Goal: Transaction & Acquisition: Purchase product/service

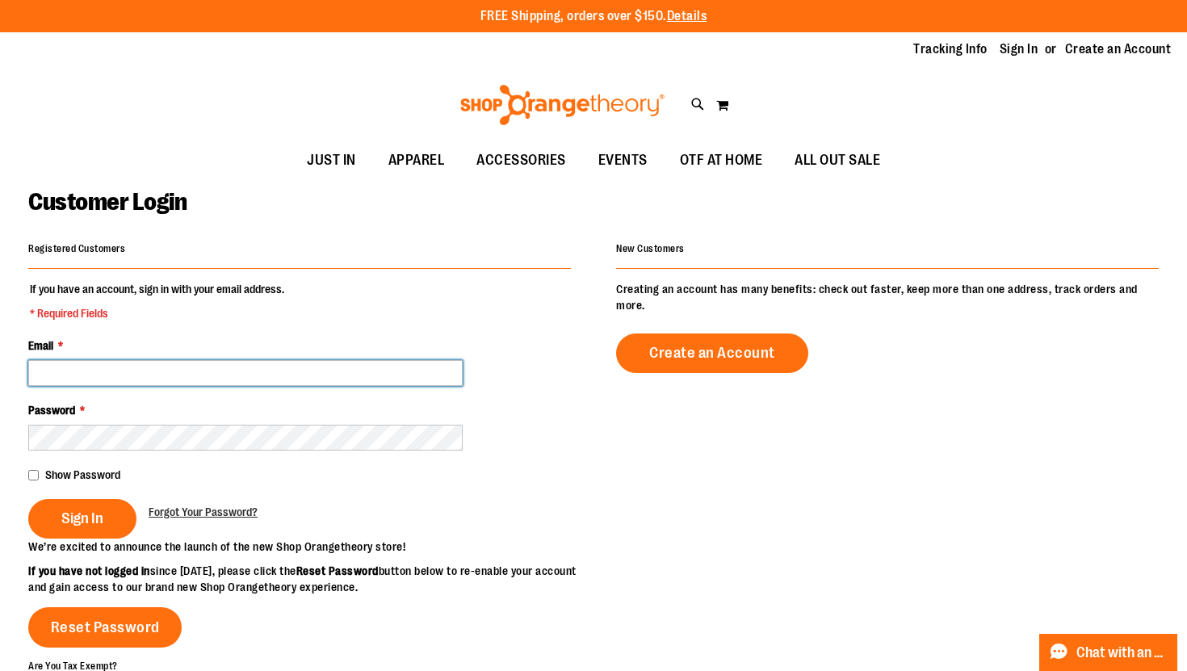
click at [285, 384] on input "Email *" at bounding box center [245, 373] width 434 height 26
type input "**********"
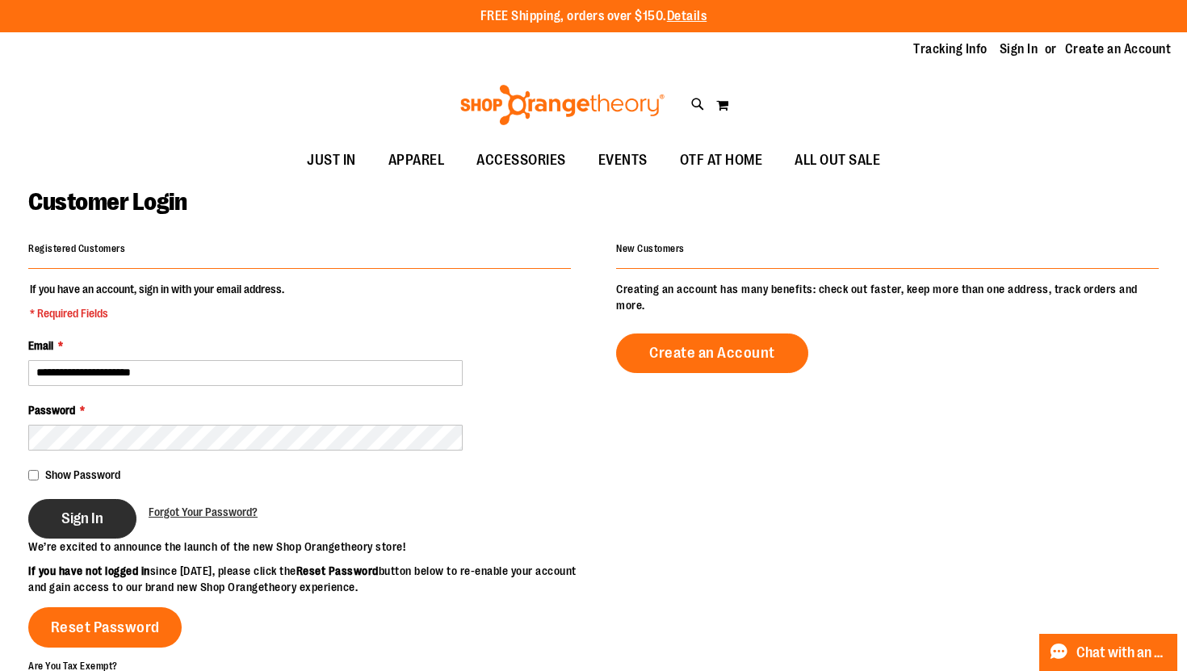
click at [98, 517] on span "Sign In" at bounding box center [82, 518] width 42 height 18
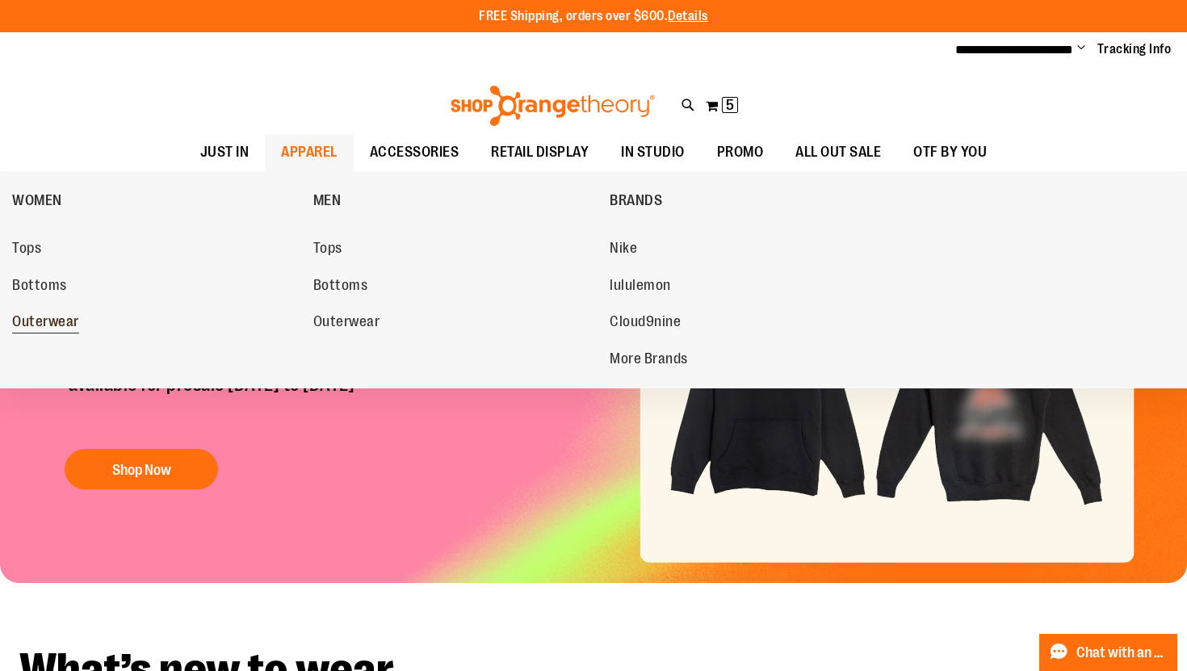
click at [57, 320] on span "Outerwear" at bounding box center [45, 323] width 67 height 20
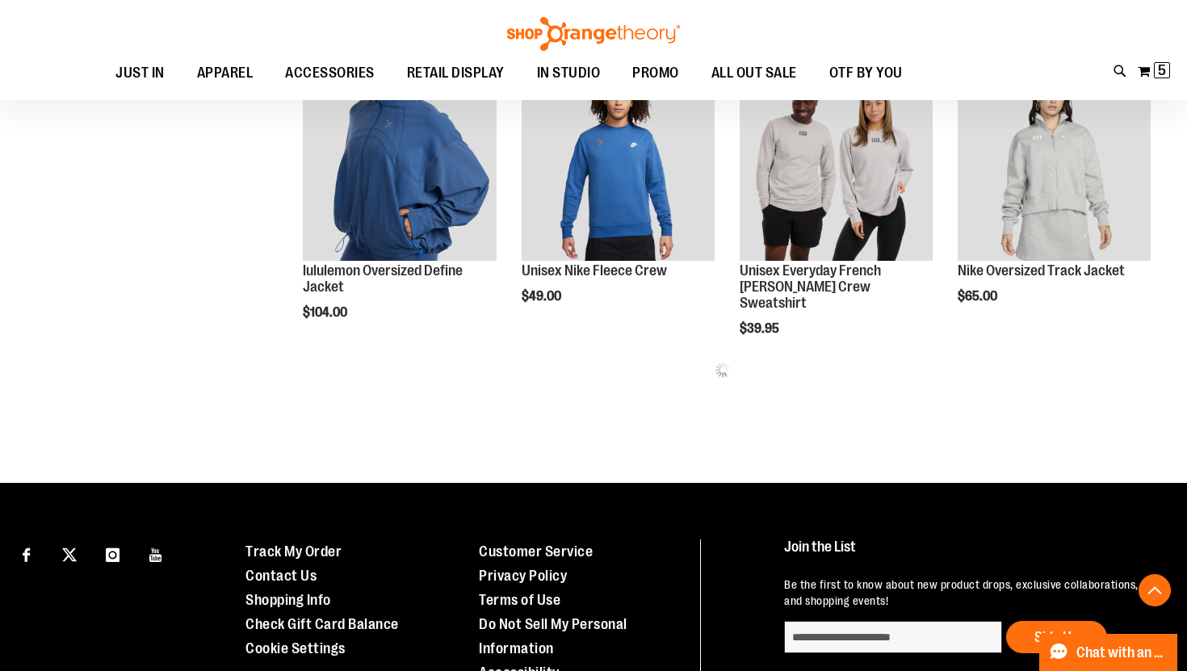
scroll to position [687, 0]
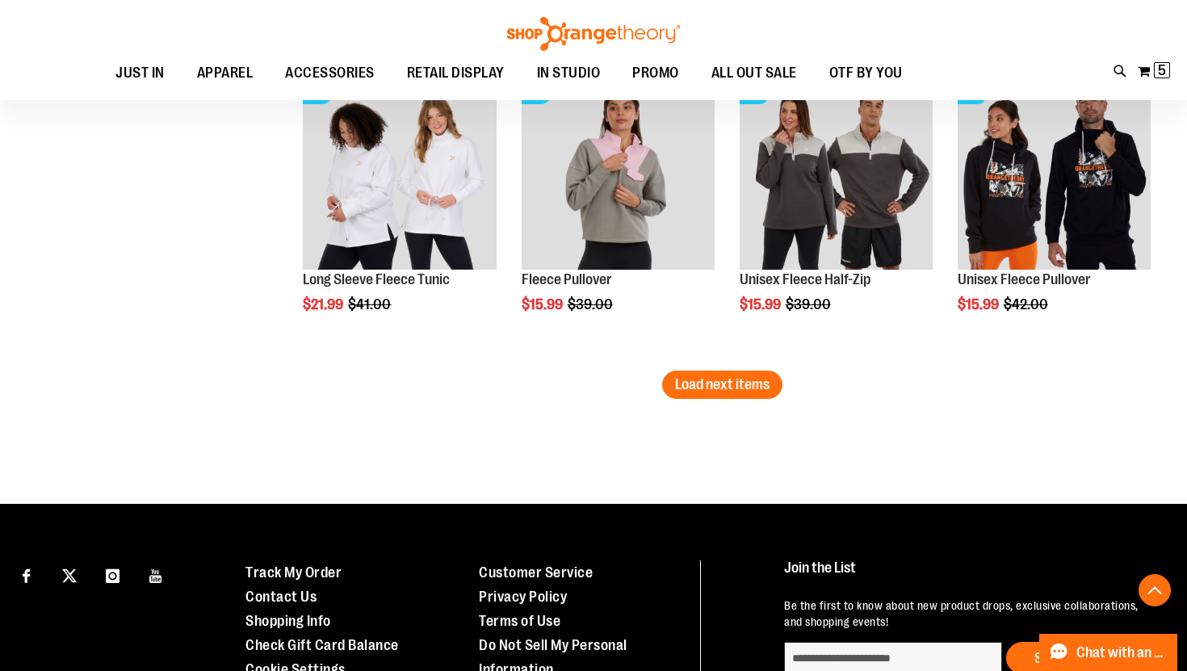
scroll to position [2484, 0]
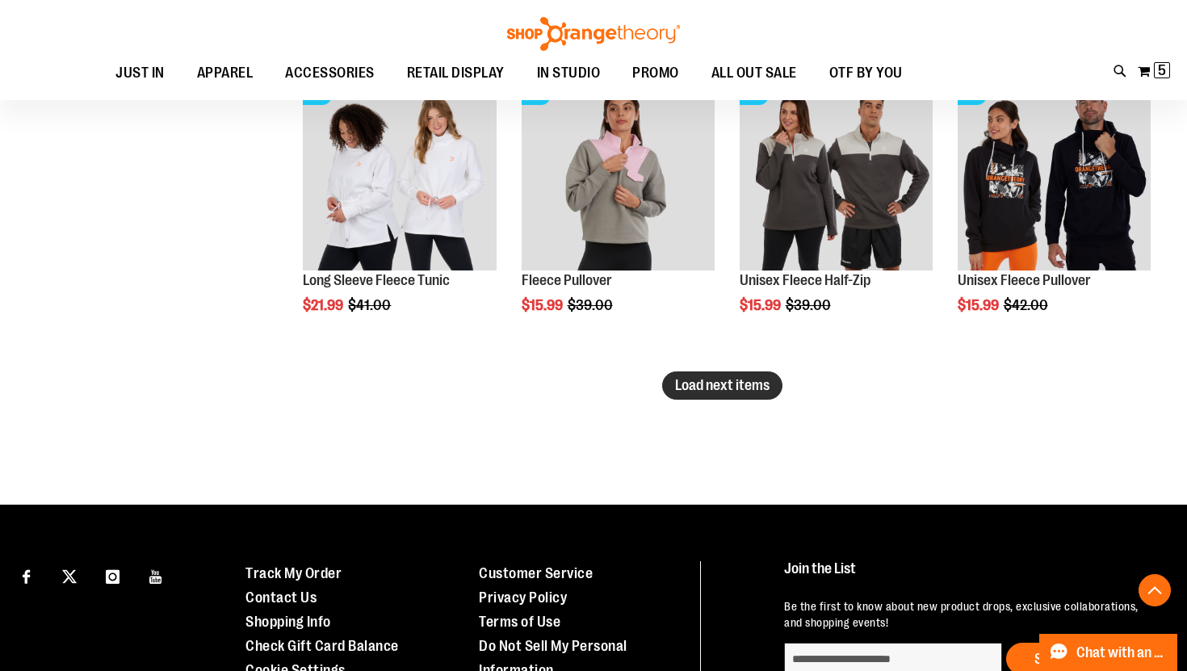
click at [762, 394] on button "Load next items" at bounding box center [722, 385] width 120 height 28
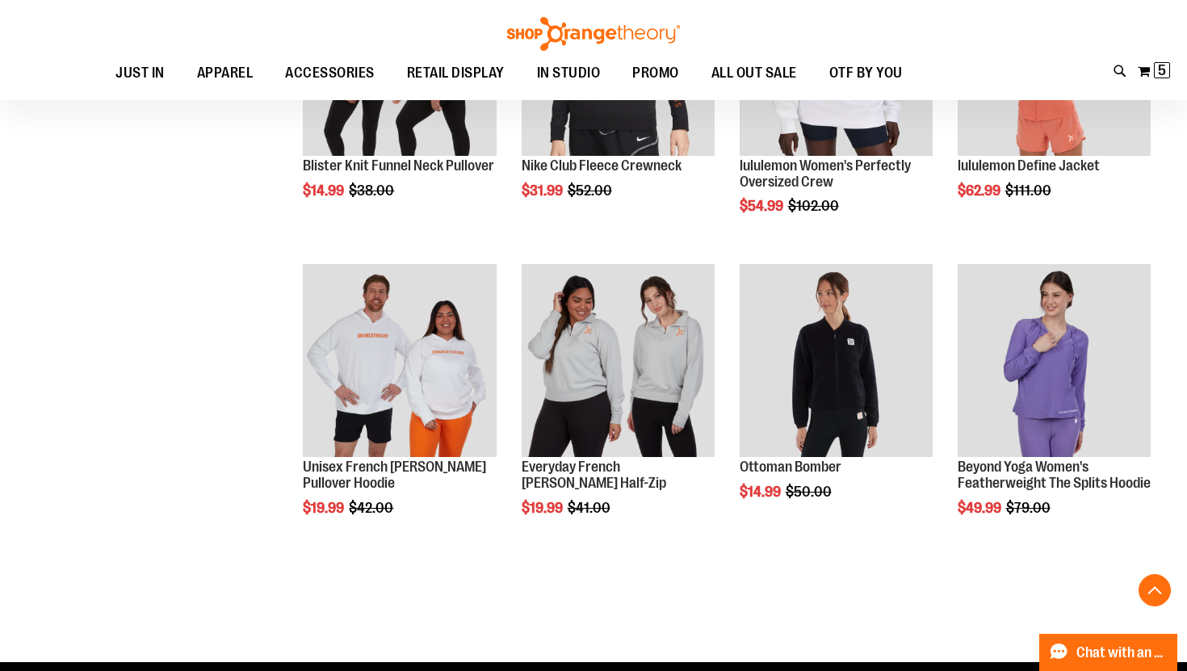
scroll to position [3047, 0]
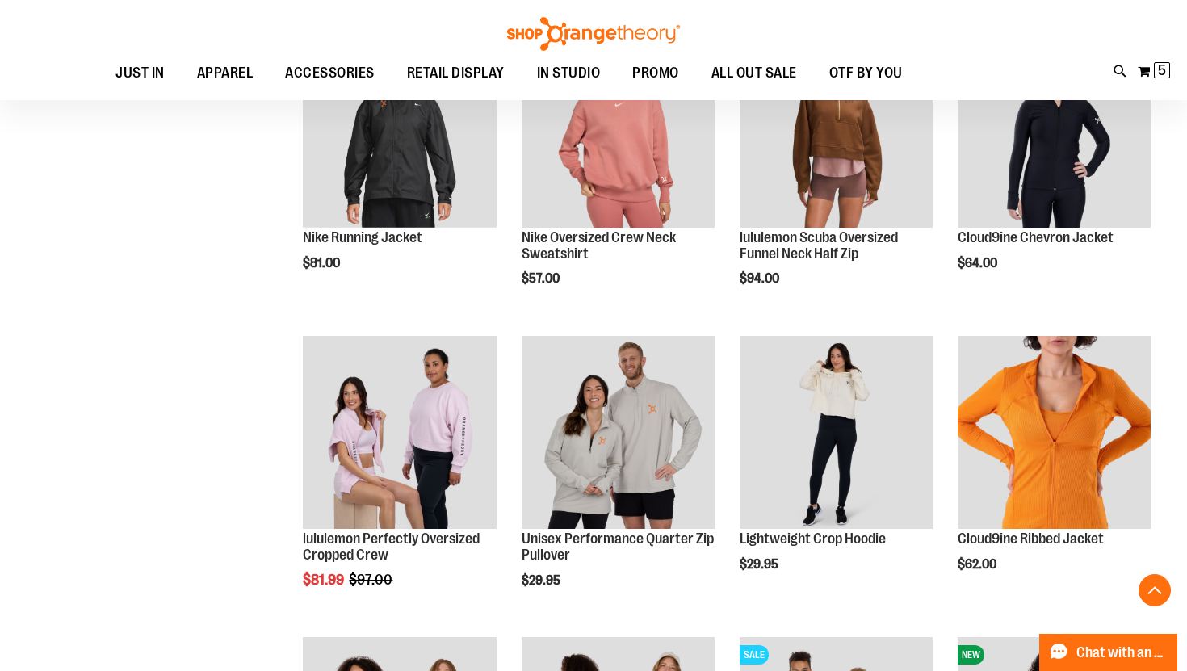
scroll to position [851, 0]
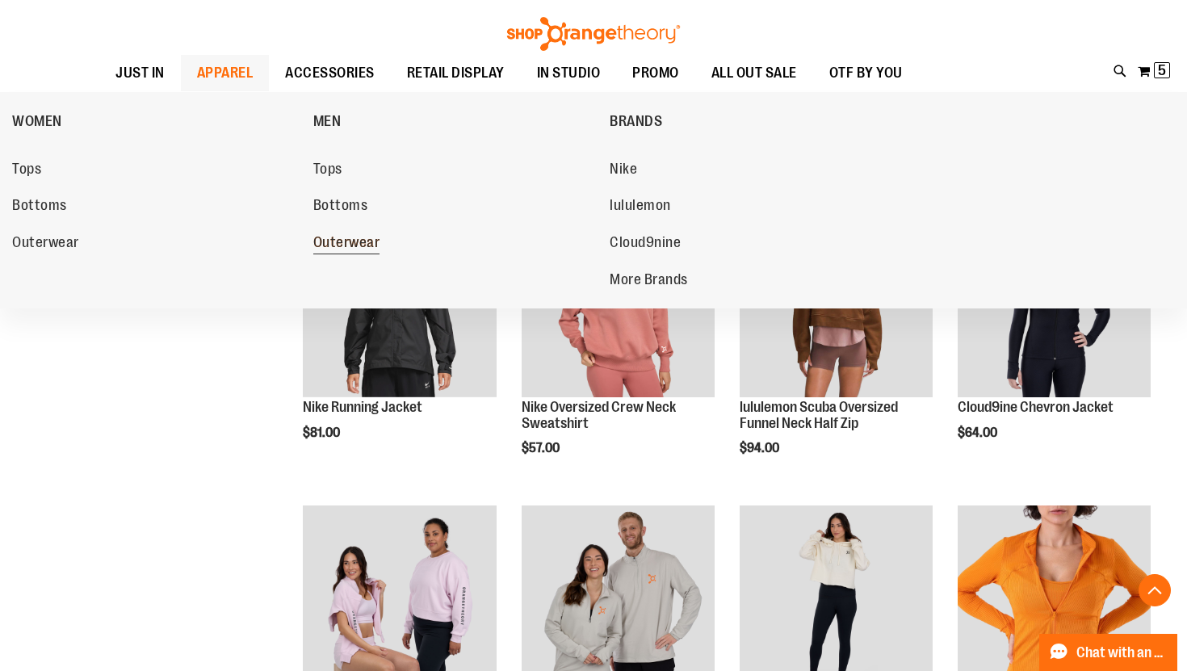
click at [332, 248] on span "Outerwear" at bounding box center [346, 244] width 67 height 20
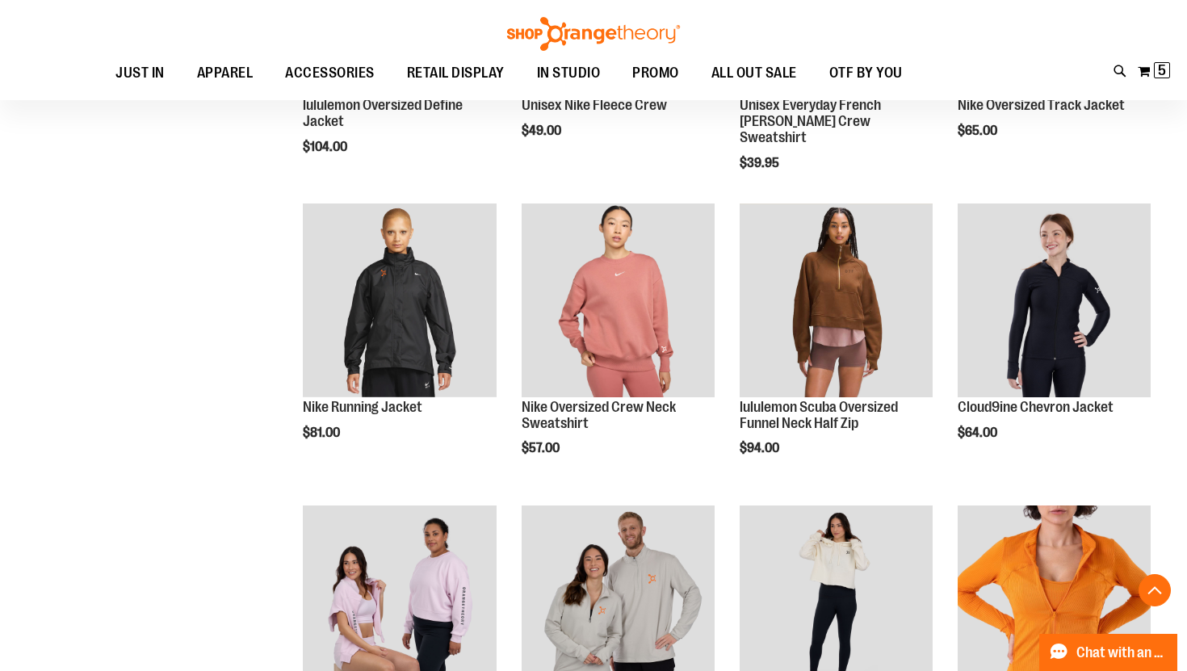
scroll to position [170, 0]
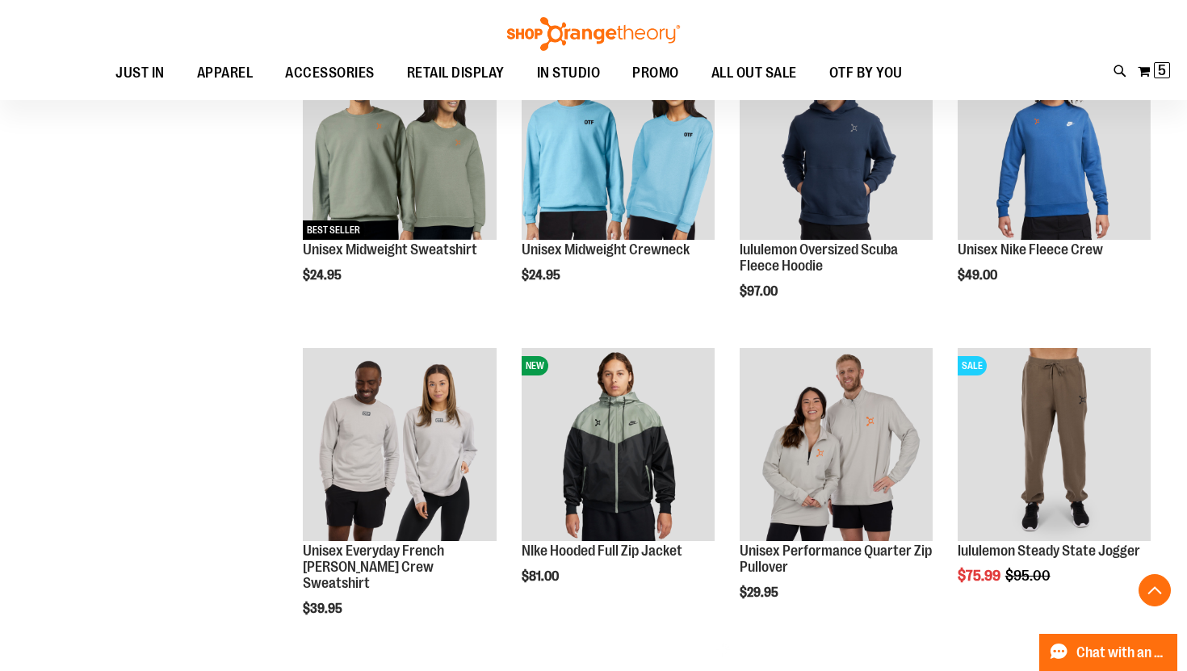
scroll to position [597, 0]
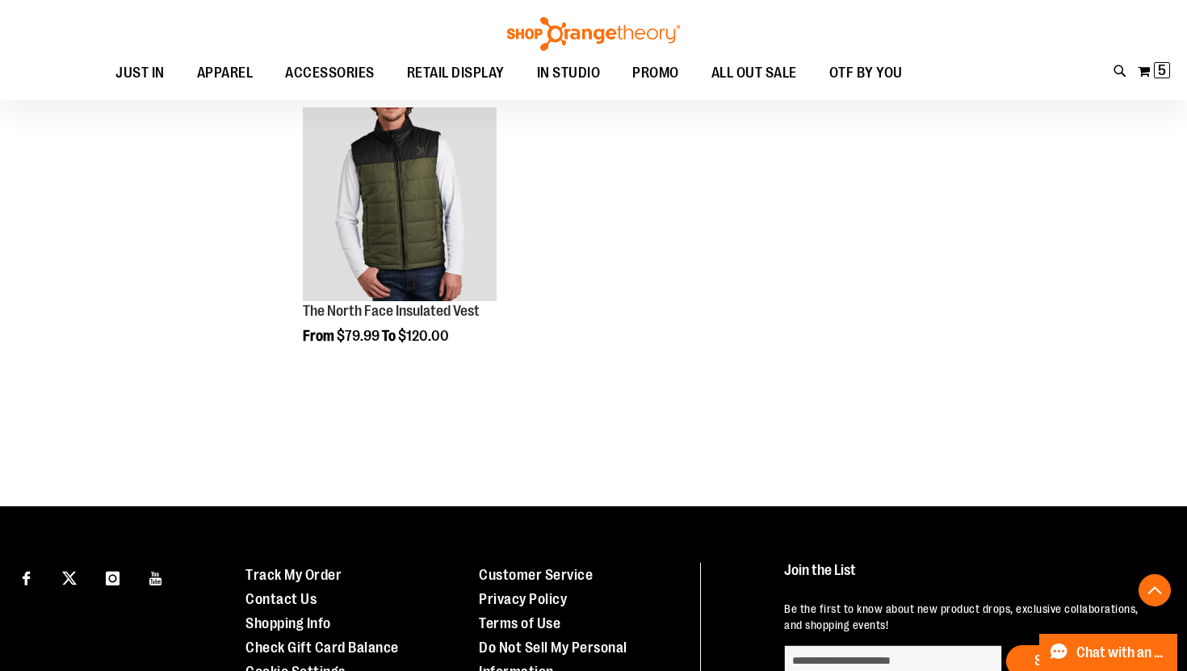
scroll to position [1969, 0]
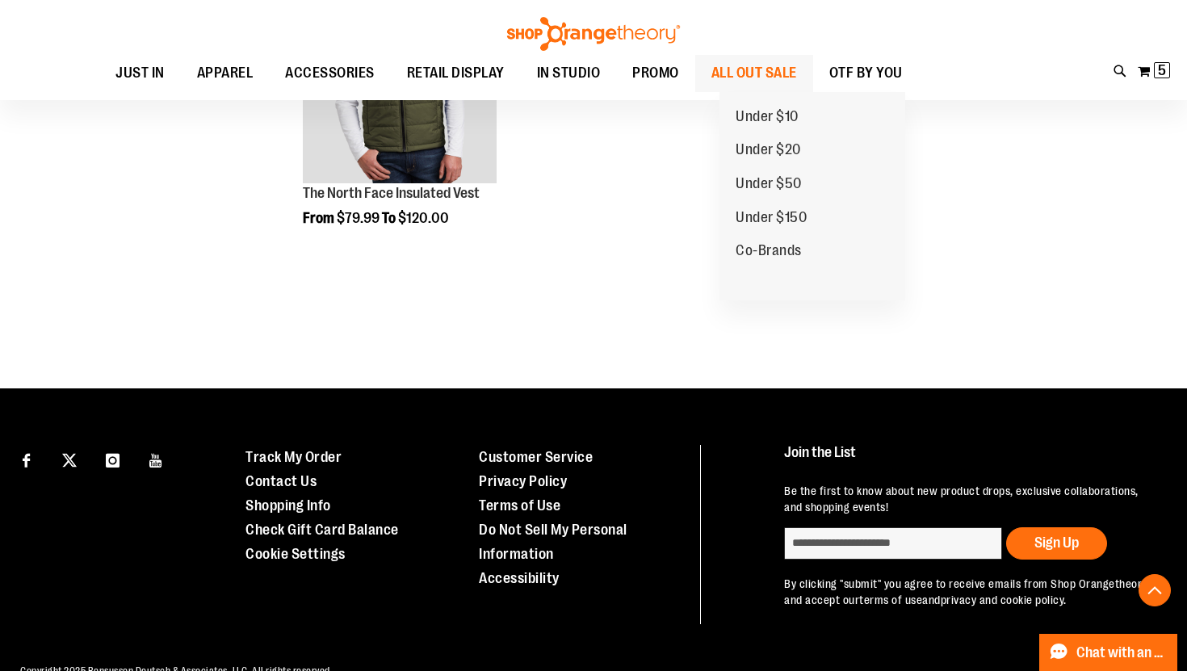
click at [786, 80] on span "ALL OUT SALE" at bounding box center [754, 73] width 86 height 36
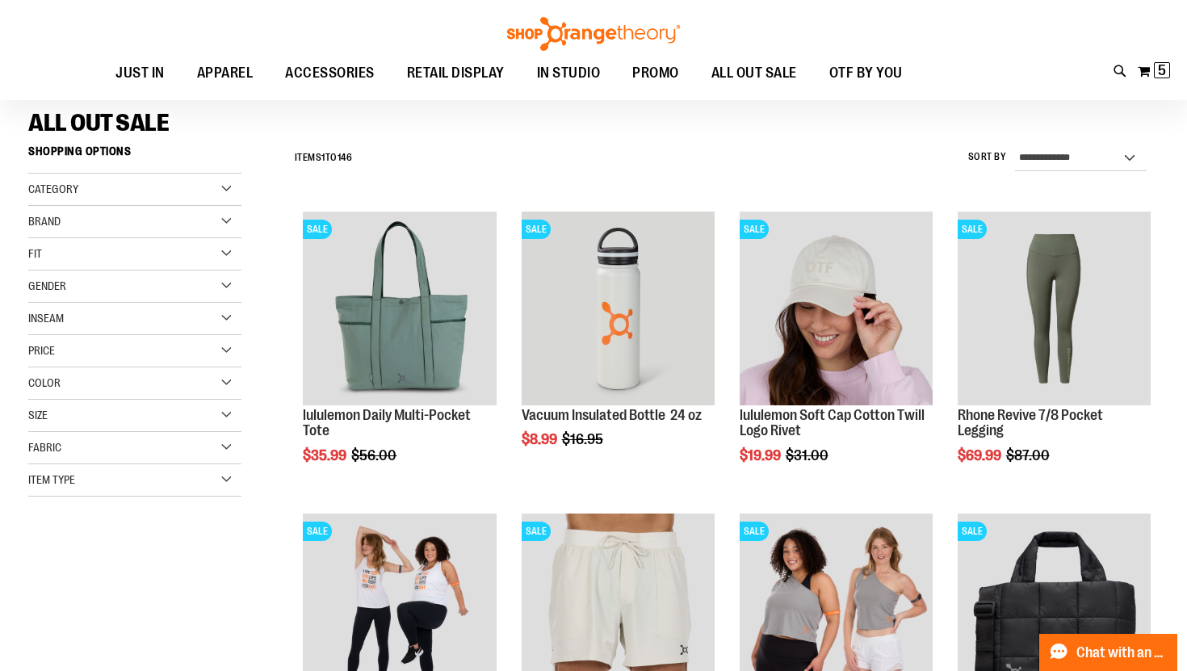
scroll to position [109, 0]
click at [128, 185] on div "Category" at bounding box center [134, 189] width 213 height 32
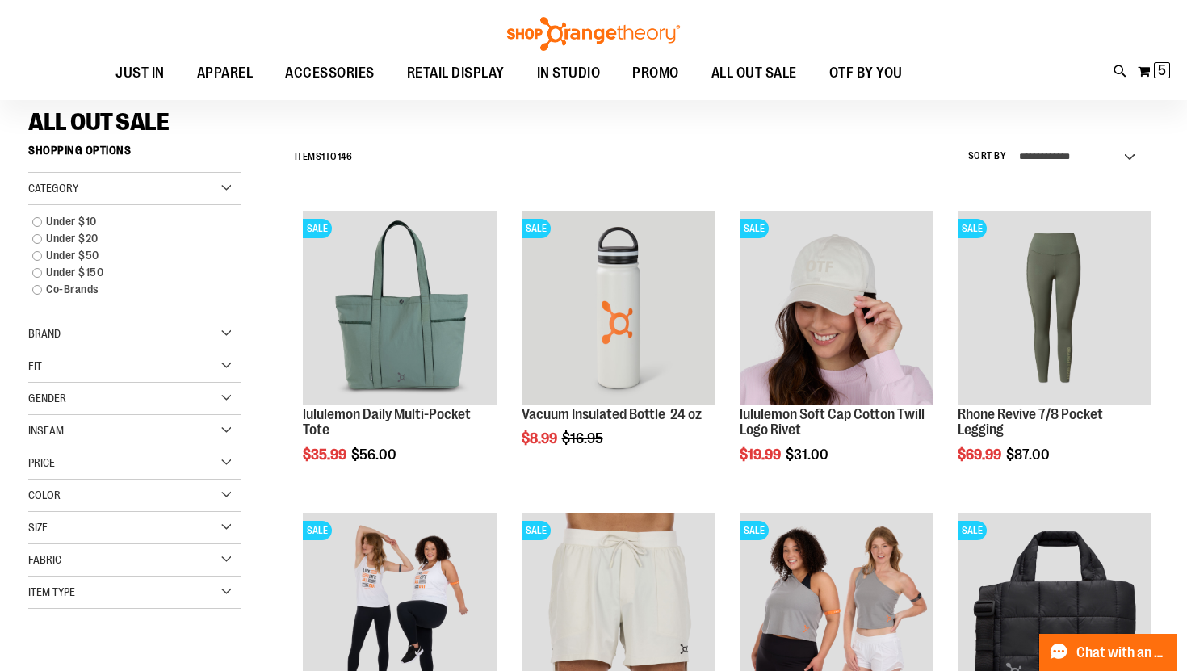
click at [124, 188] on div "Category" at bounding box center [134, 189] width 213 height 32
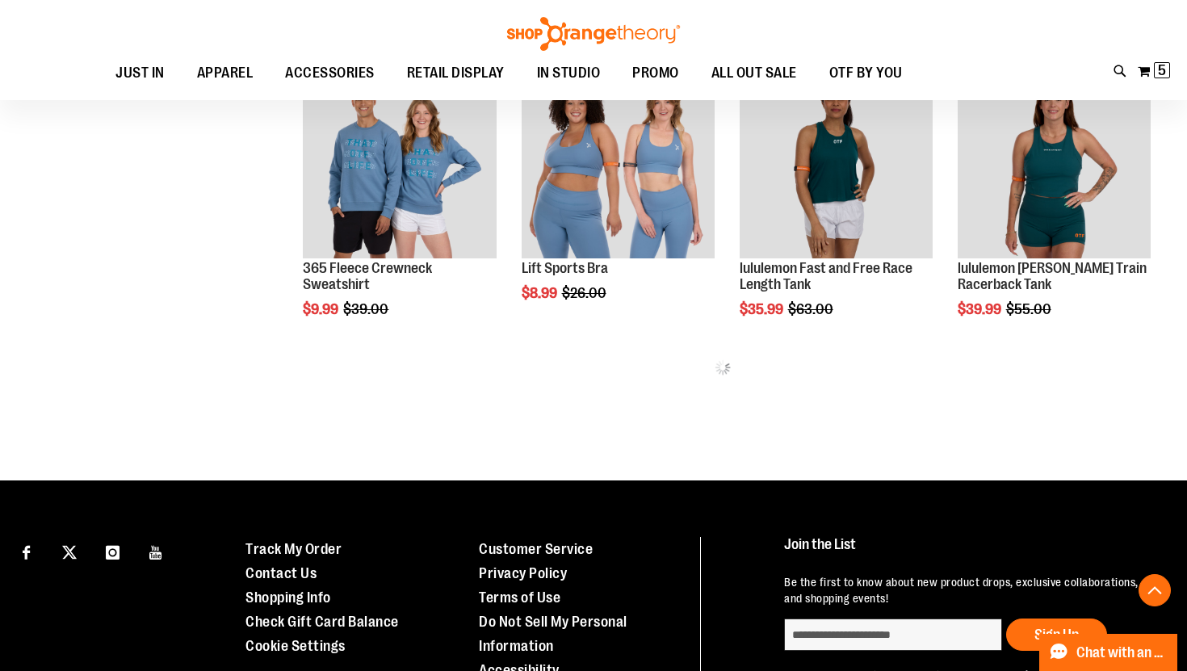
scroll to position [697, 0]
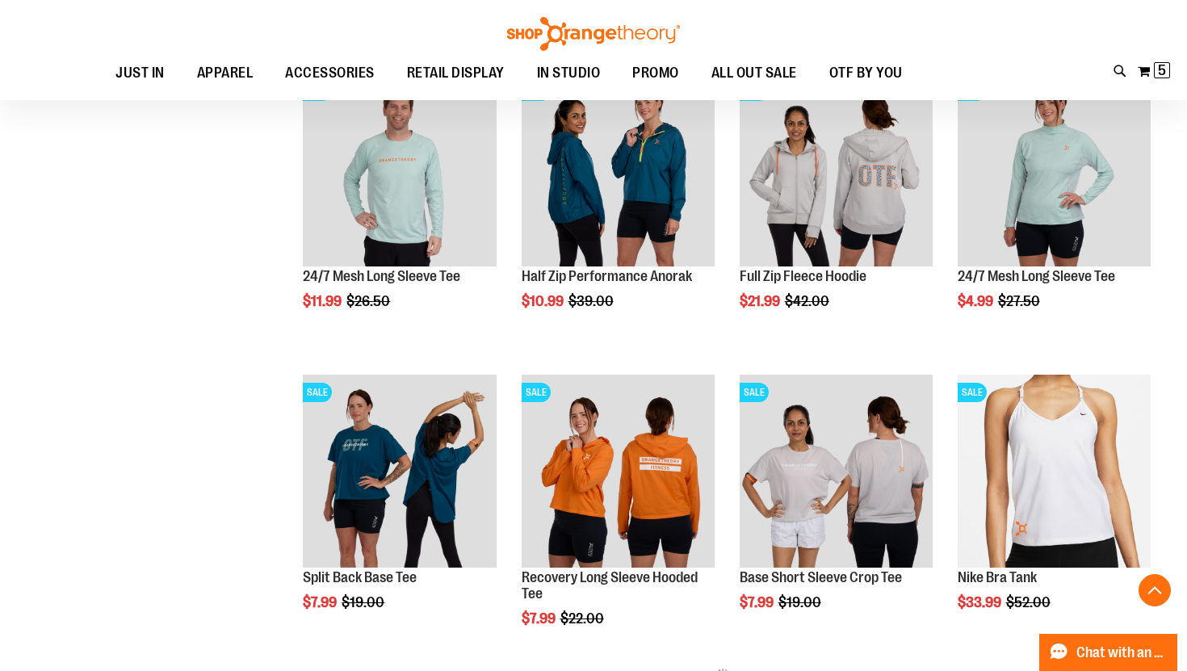
scroll to position [1440, 0]
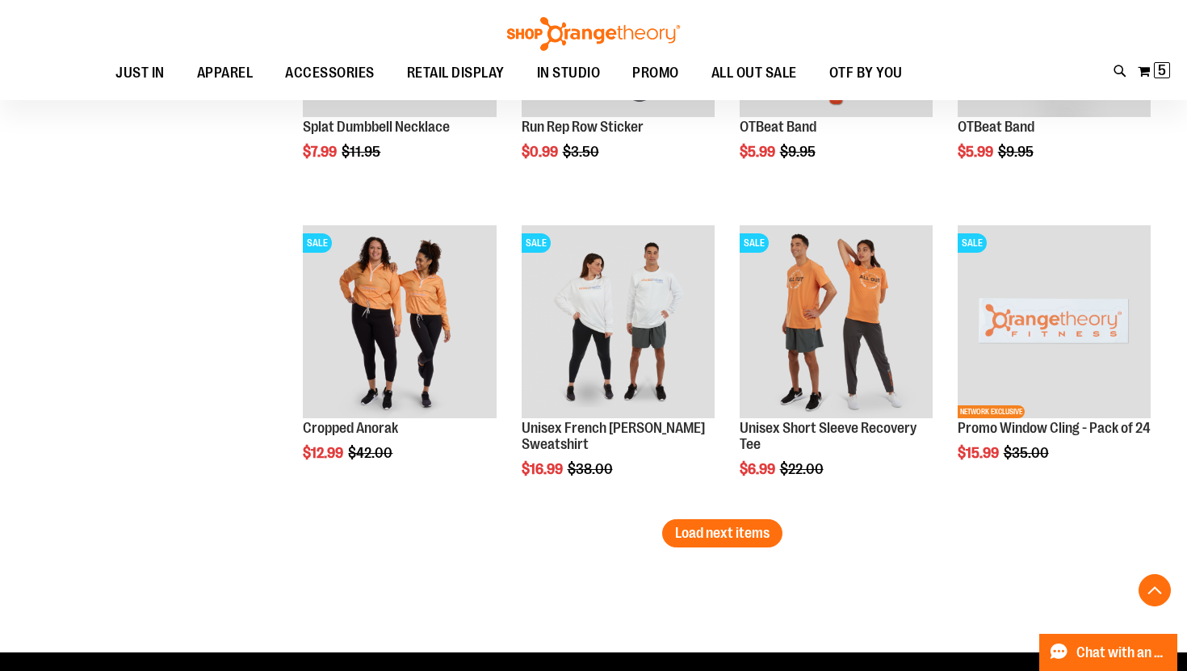
scroll to position [2511, 0]
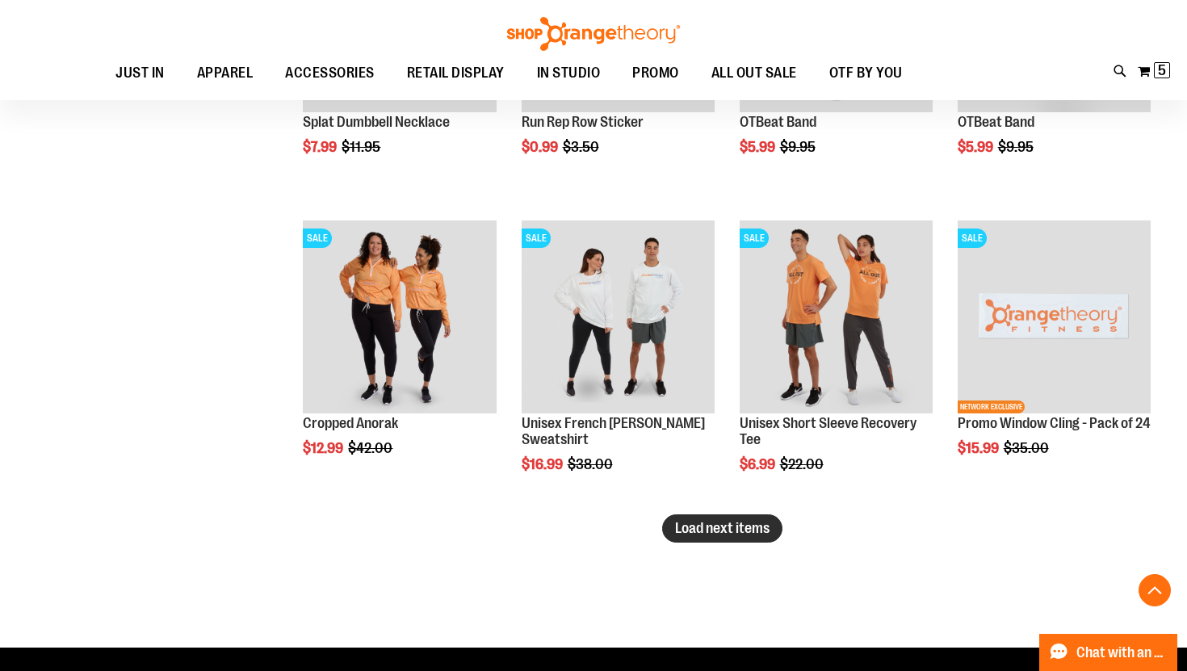
click at [755, 528] on span "Load next items" at bounding box center [722, 528] width 94 height 16
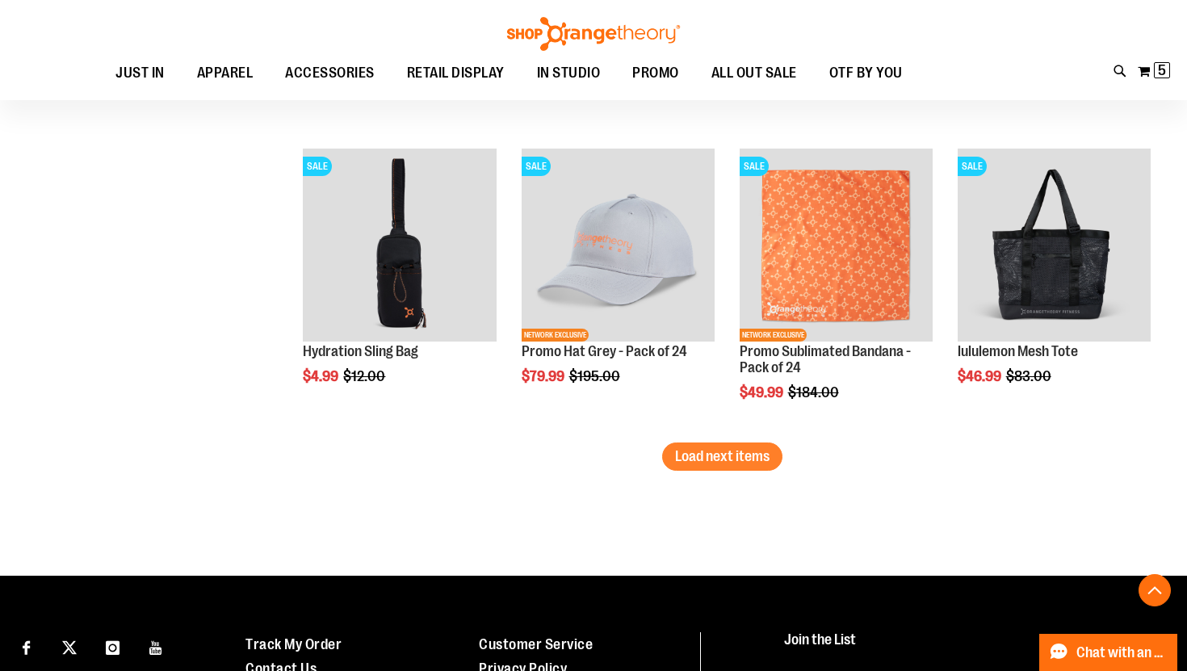
scroll to position [3708, 0]
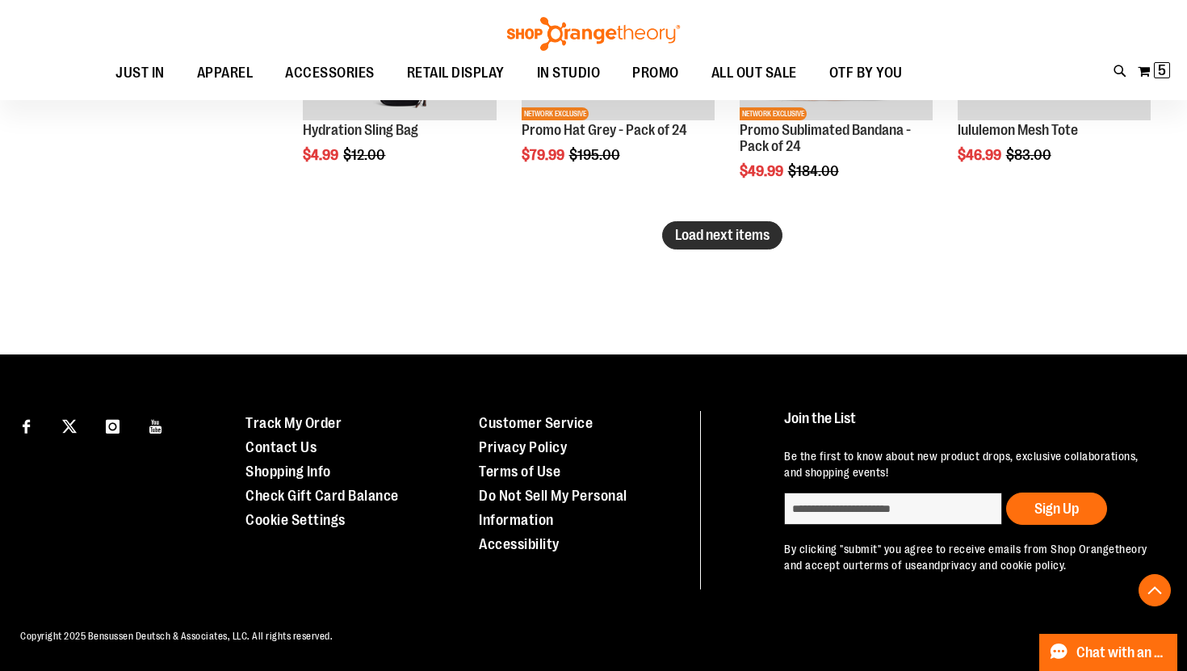
click at [709, 232] on span "Load next items" at bounding box center [722, 235] width 94 height 16
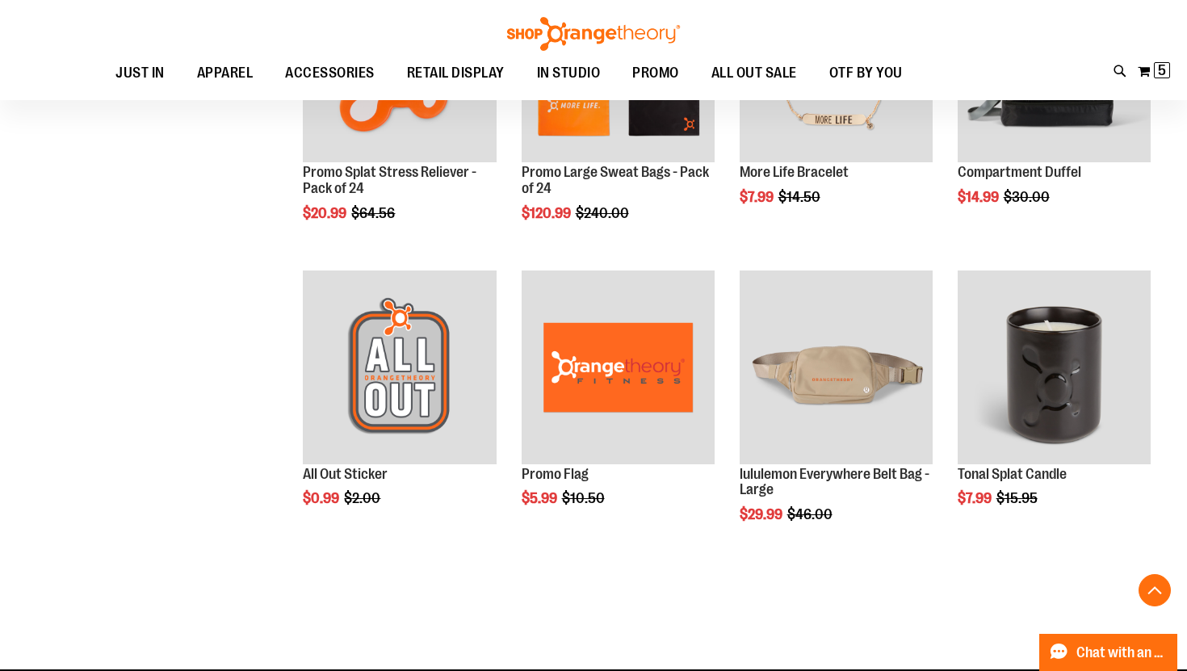
scroll to position [4413, 0]
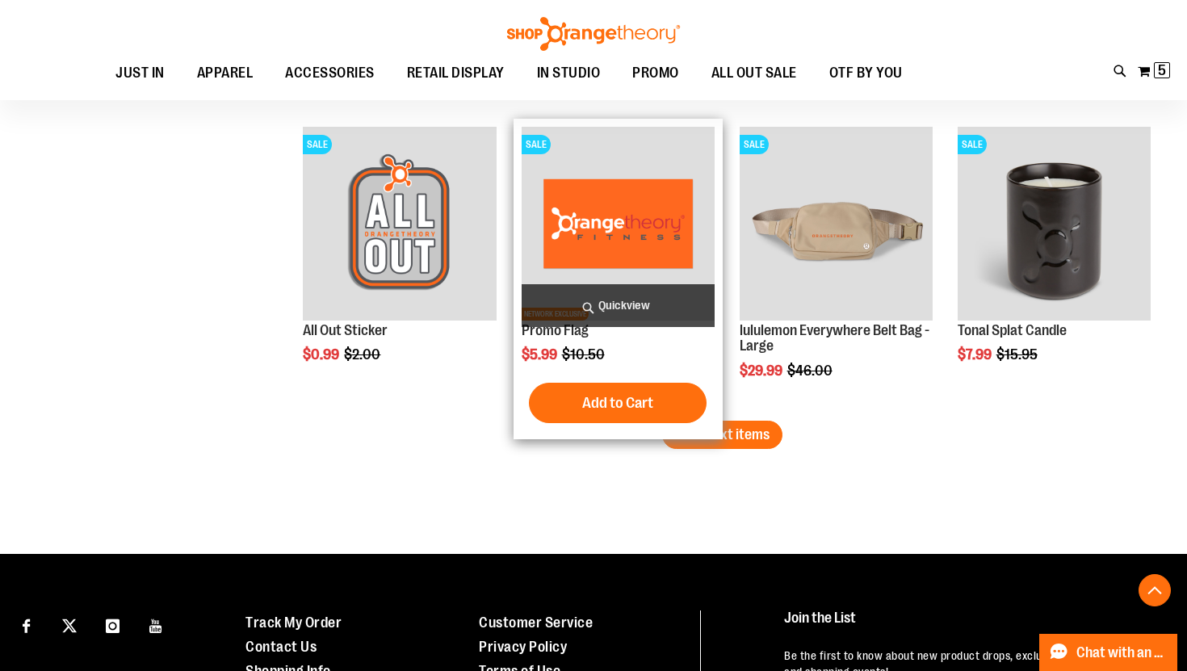
click at [710, 437] on div "SALE NETWORK EXCLUSIVE Promo Flag Special Price $5.99 Regular Price $10.50 Quic…" at bounding box center [617, 279] width 209 height 320
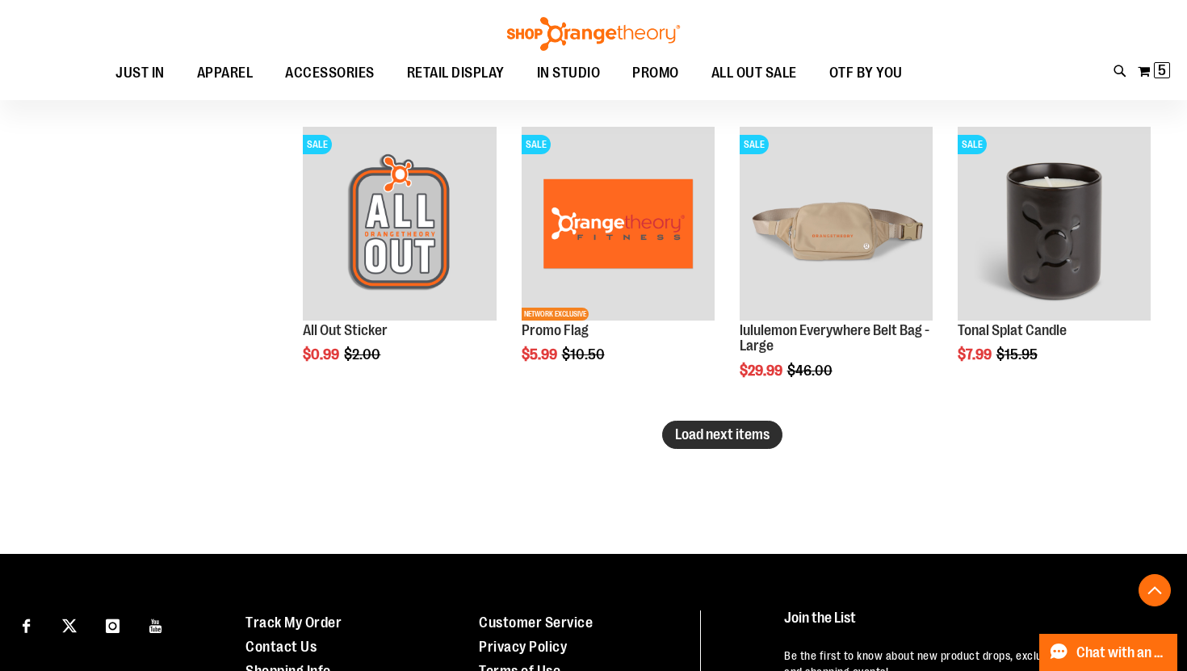
click at [711, 444] on button "Load next items" at bounding box center [722, 435] width 120 height 28
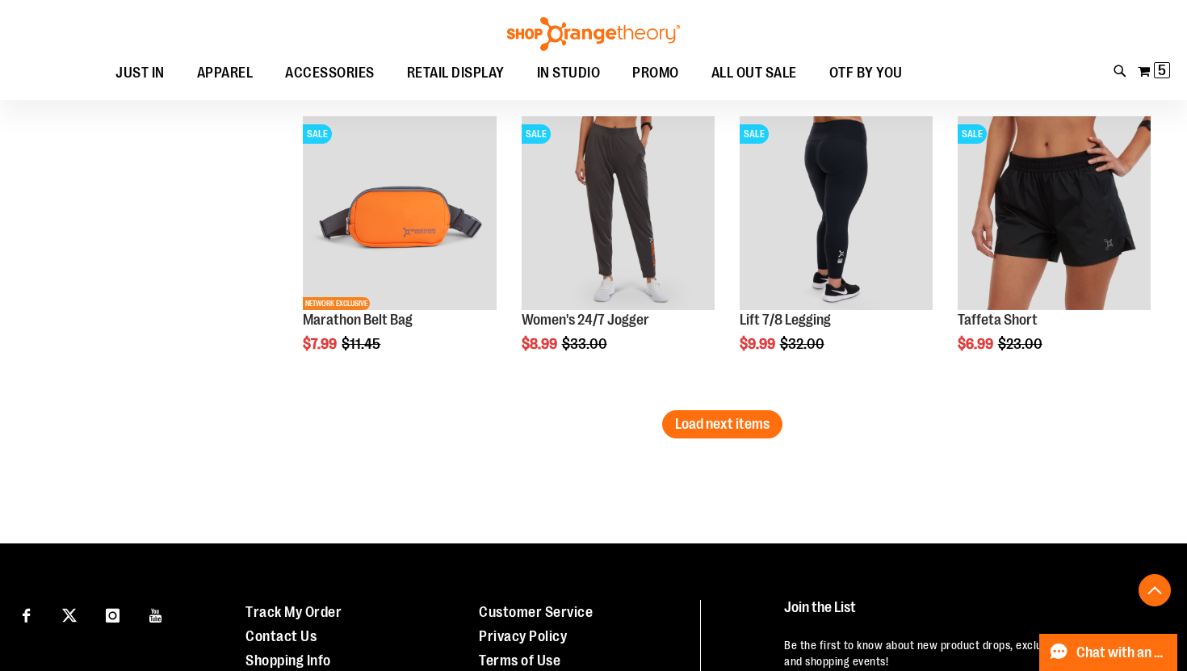
scroll to position [5516, 0]
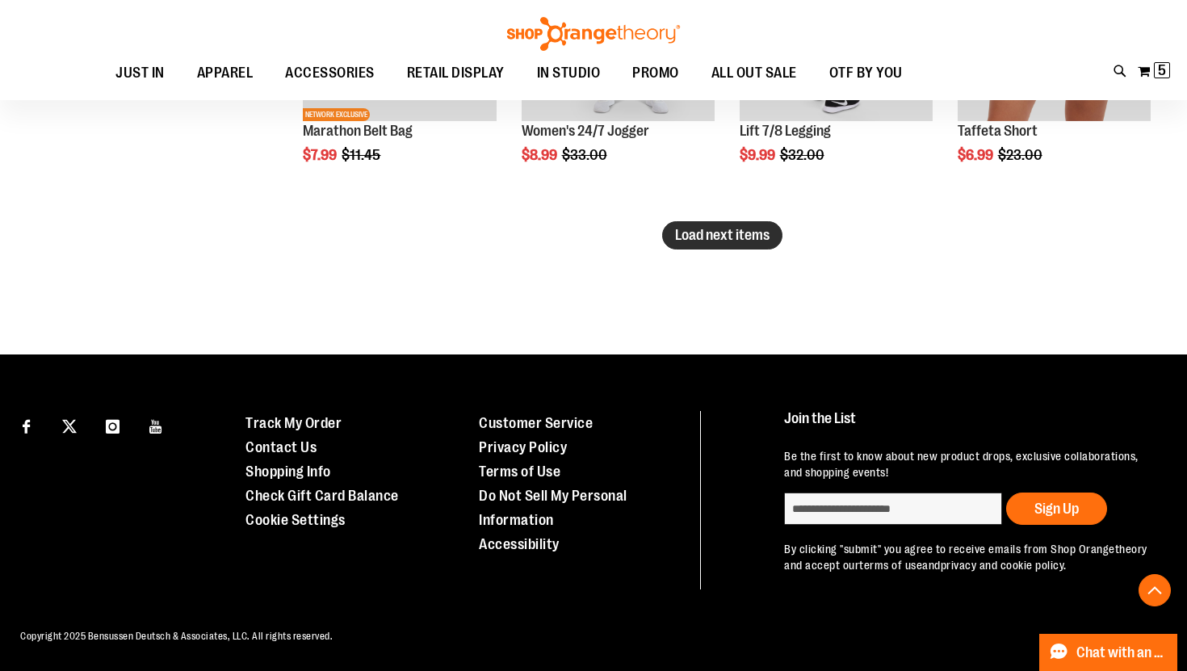
click at [760, 236] on span "Load next items" at bounding box center [722, 235] width 94 height 16
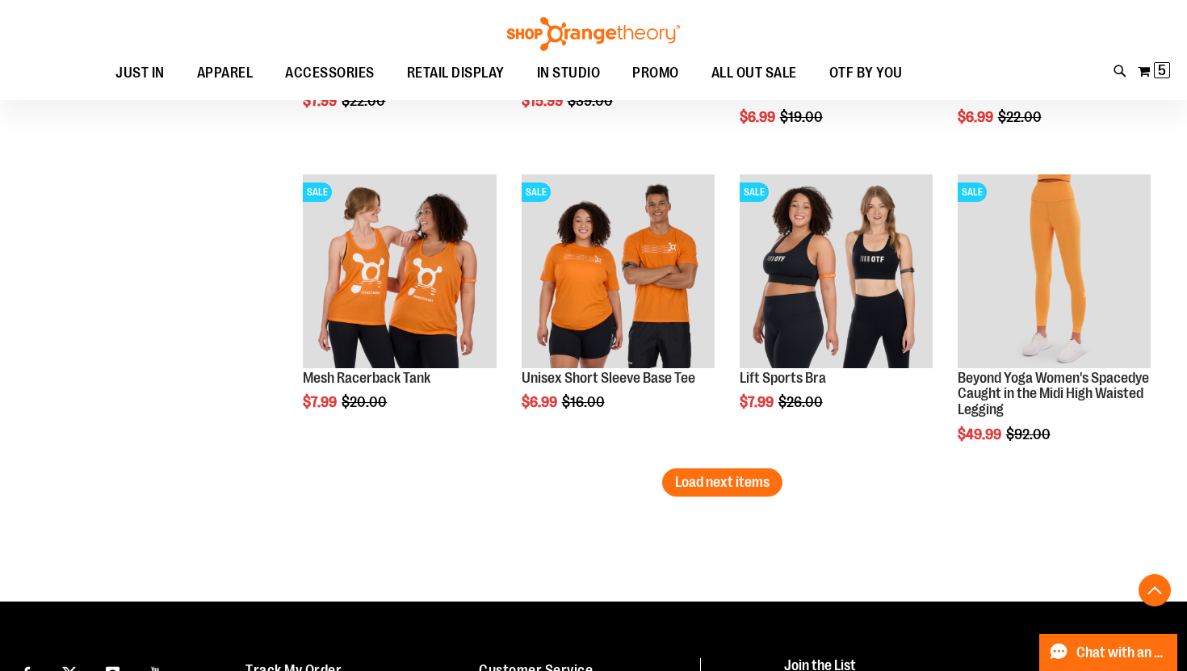
scroll to position [6174, 0]
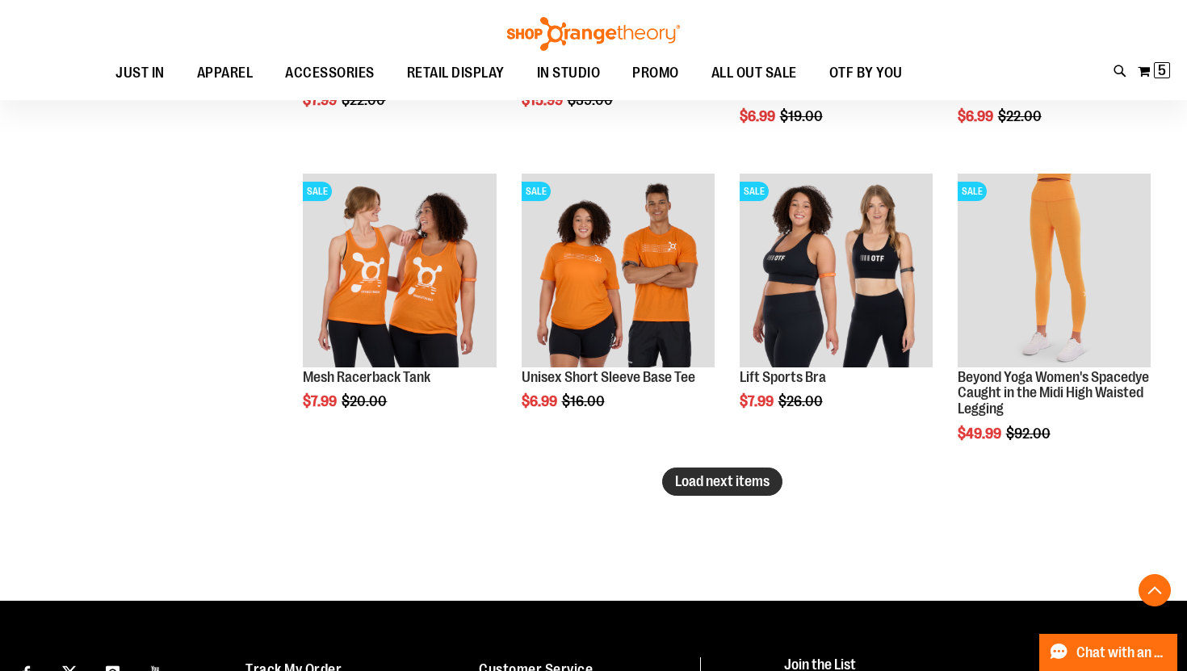
click at [758, 481] on span "Load next items" at bounding box center [722, 481] width 94 height 16
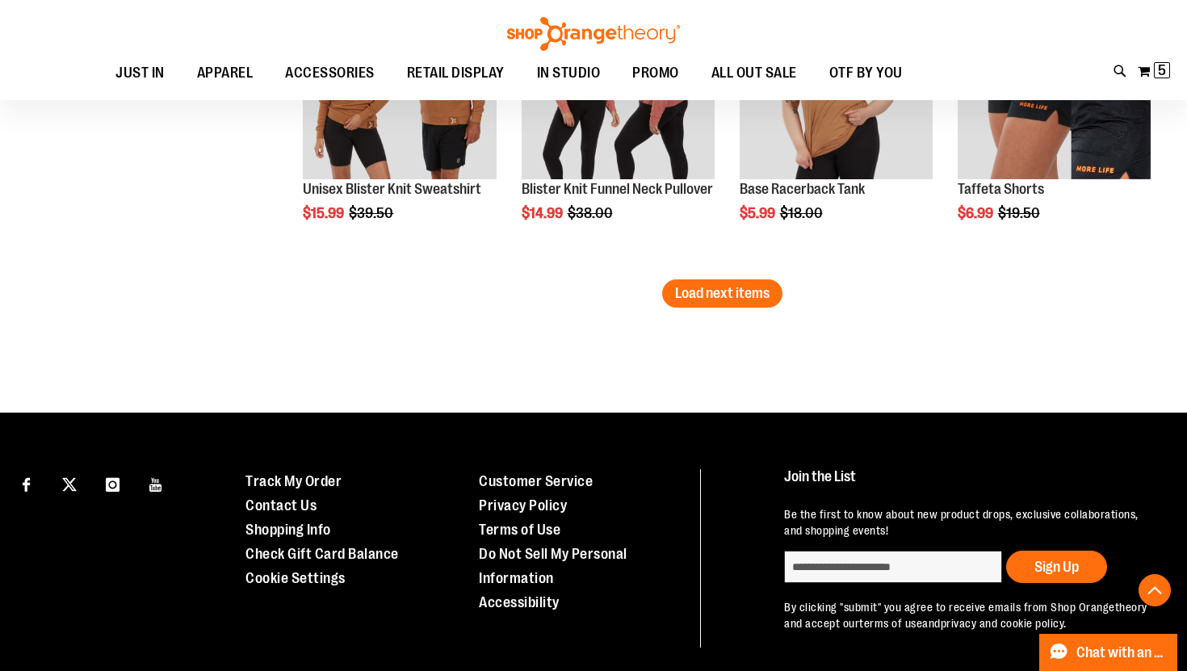
scroll to position [7324, 0]
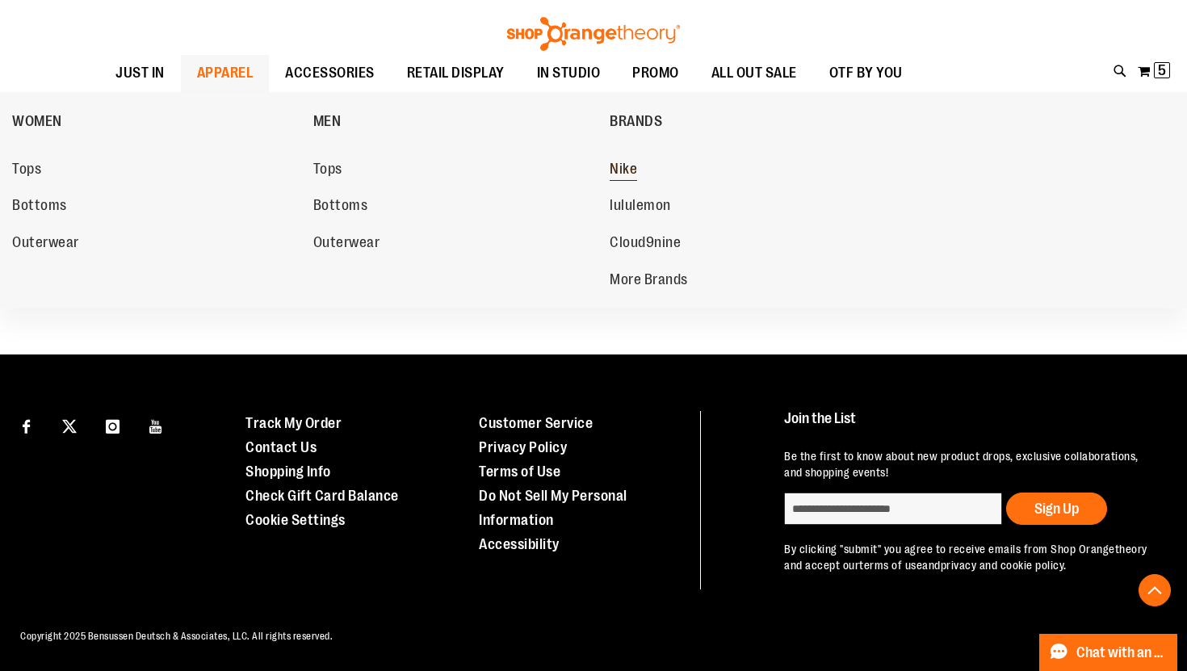
click at [635, 171] on span "Nike" at bounding box center [622, 171] width 27 height 20
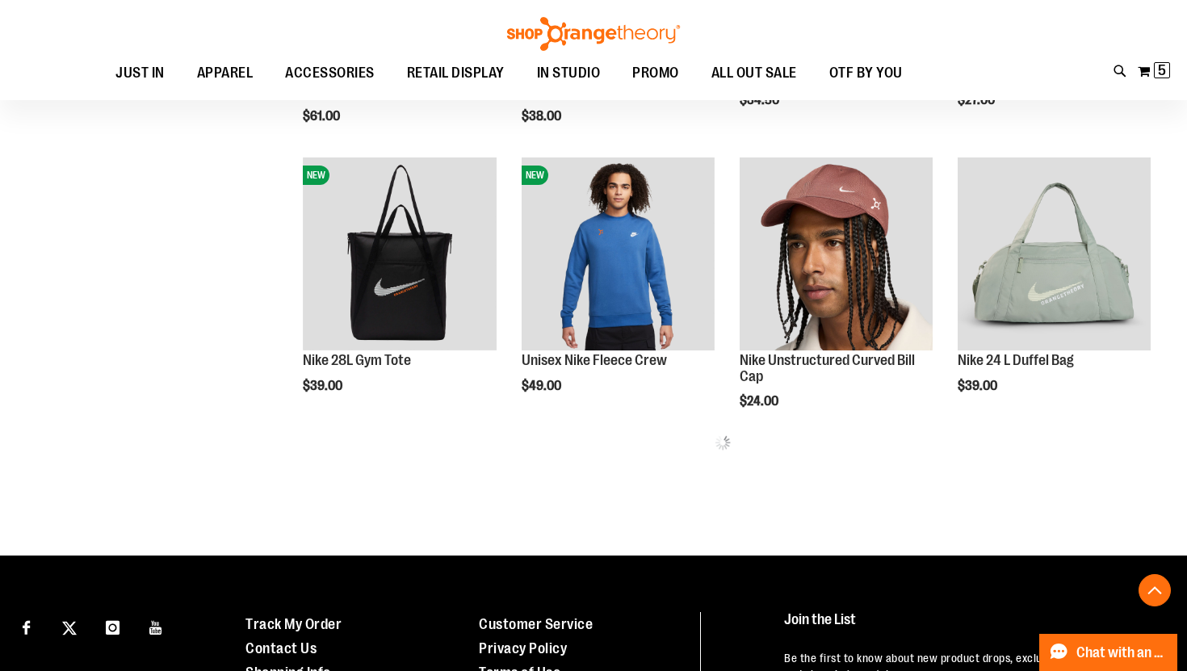
scroll to position [735, 0]
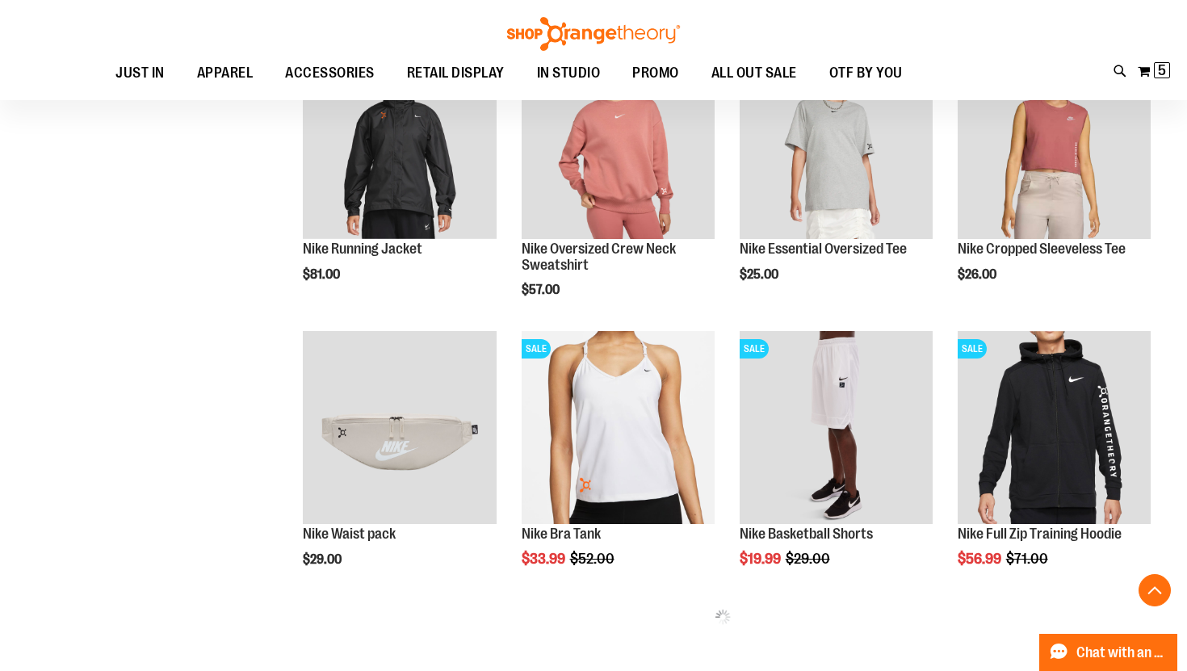
scroll to position [1612, 0]
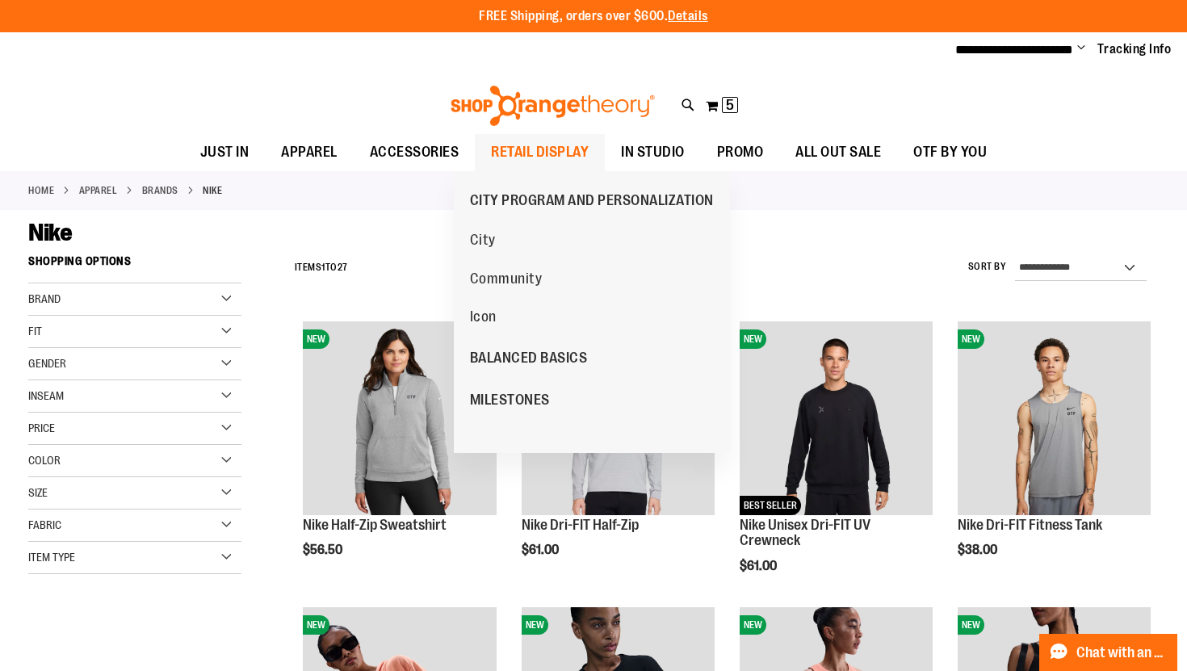
click at [576, 150] on span "RETAIL DISPLAY" at bounding box center [540, 152] width 98 height 36
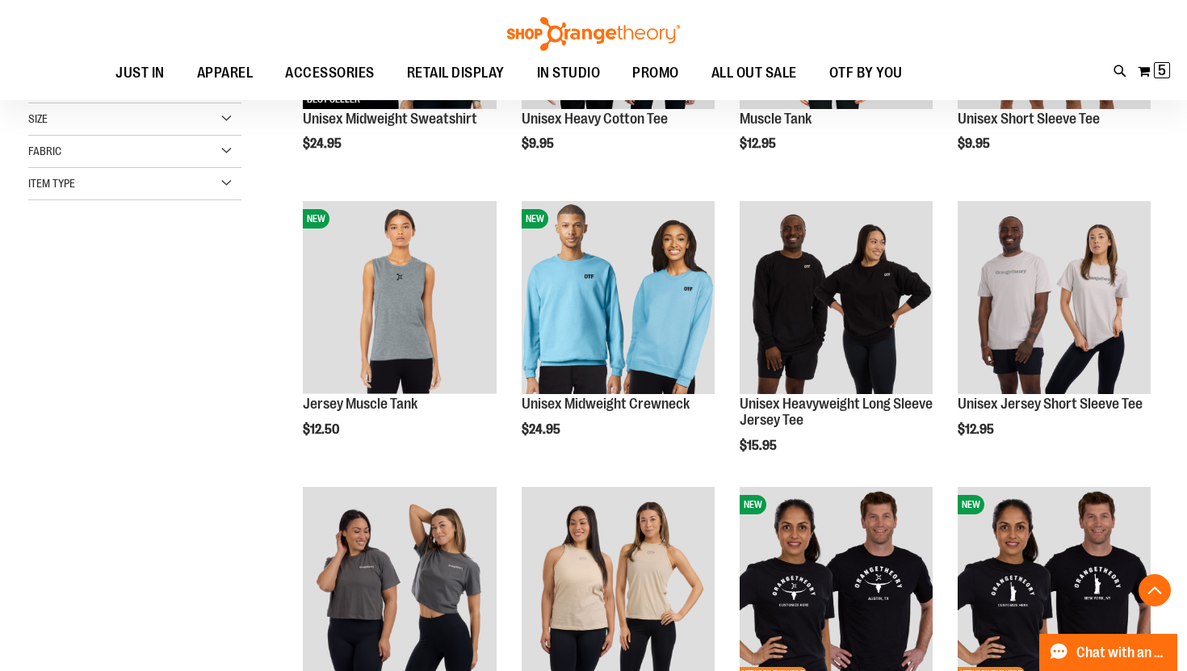
scroll to position [936, 0]
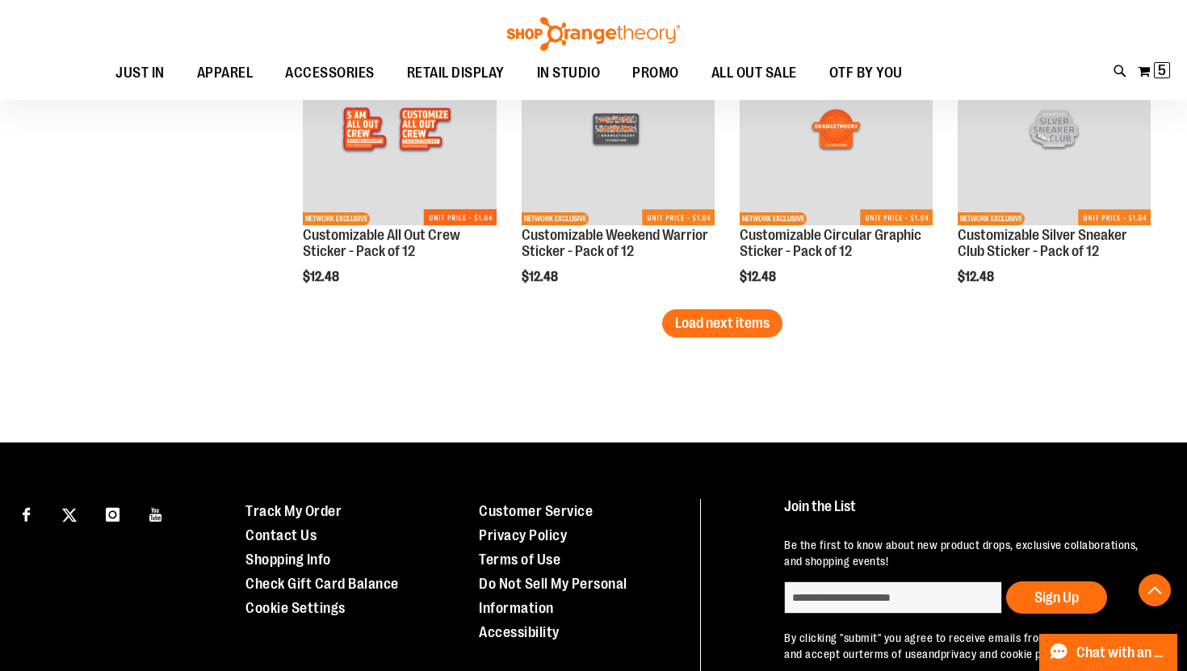
scroll to position [2660, 0]
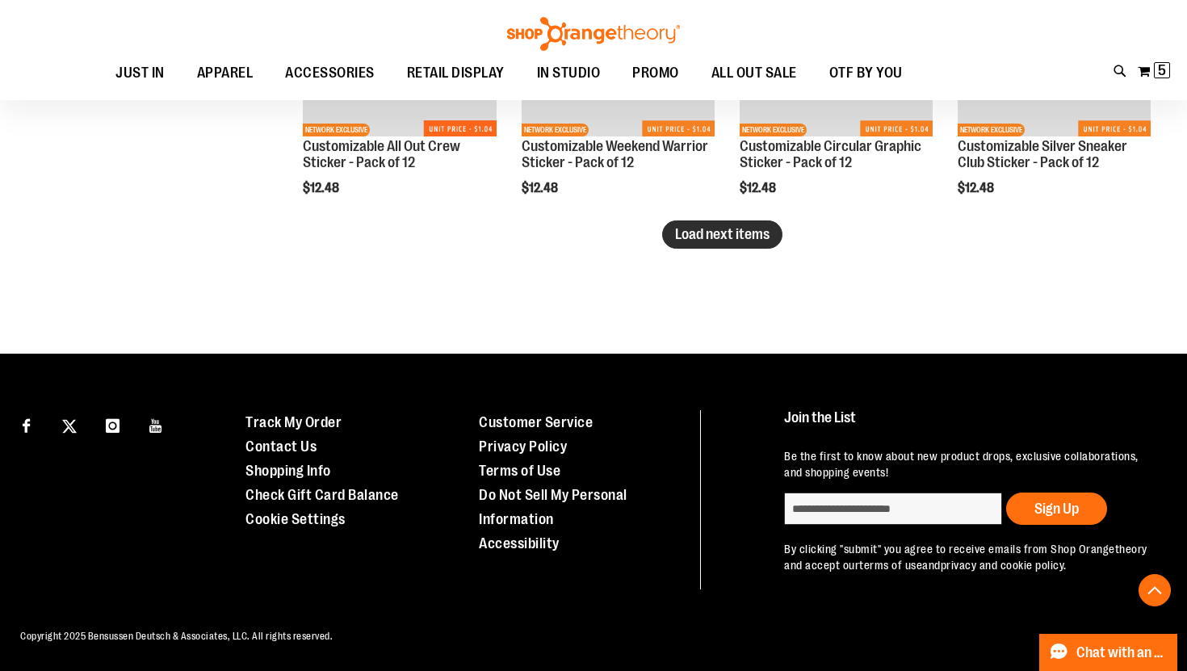
click at [762, 224] on button "Load next items" at bounding box center [722, 234] width 120 height 28
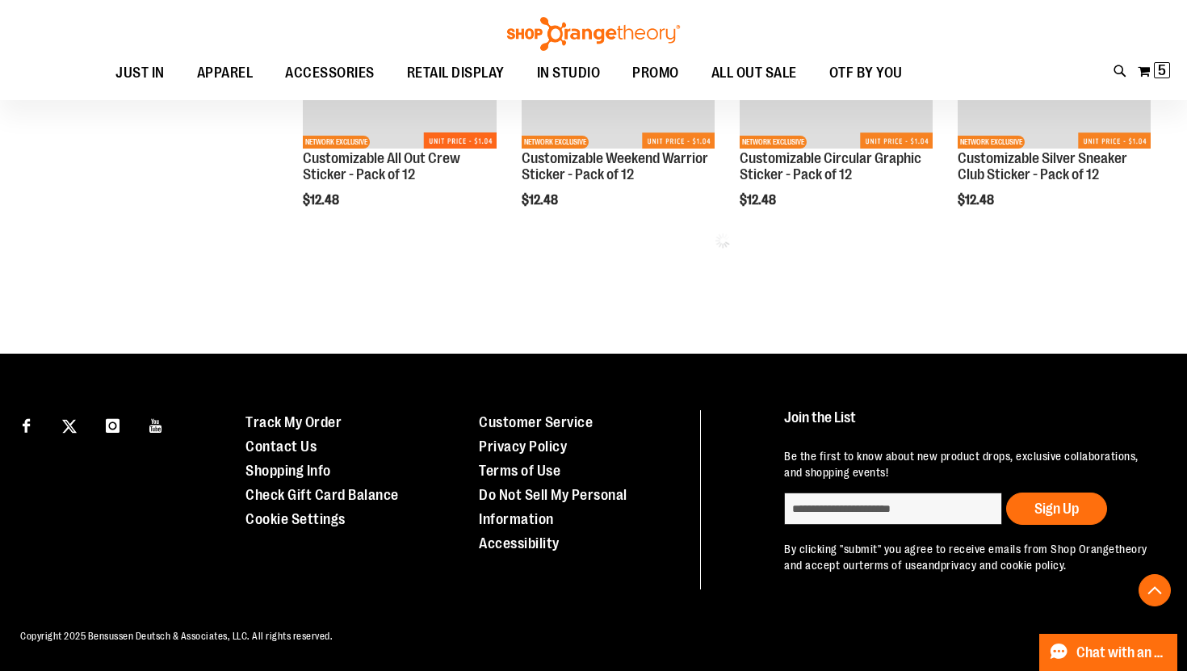
scroll to position [2648, 0]
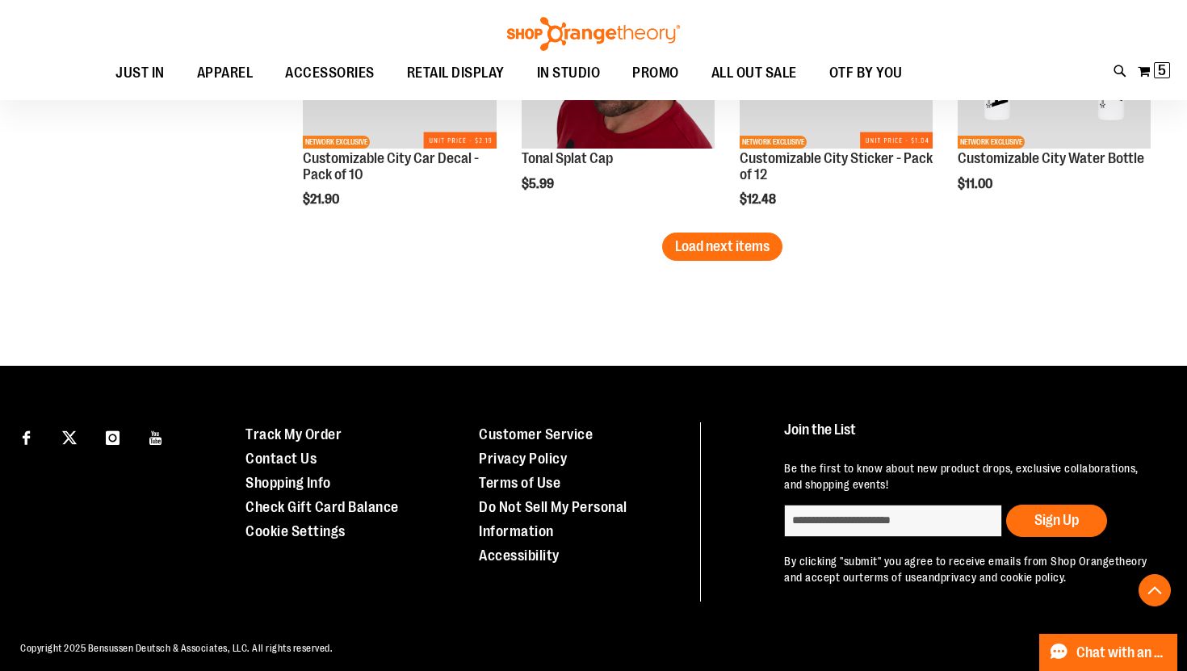
scroll to position [3517, 0]
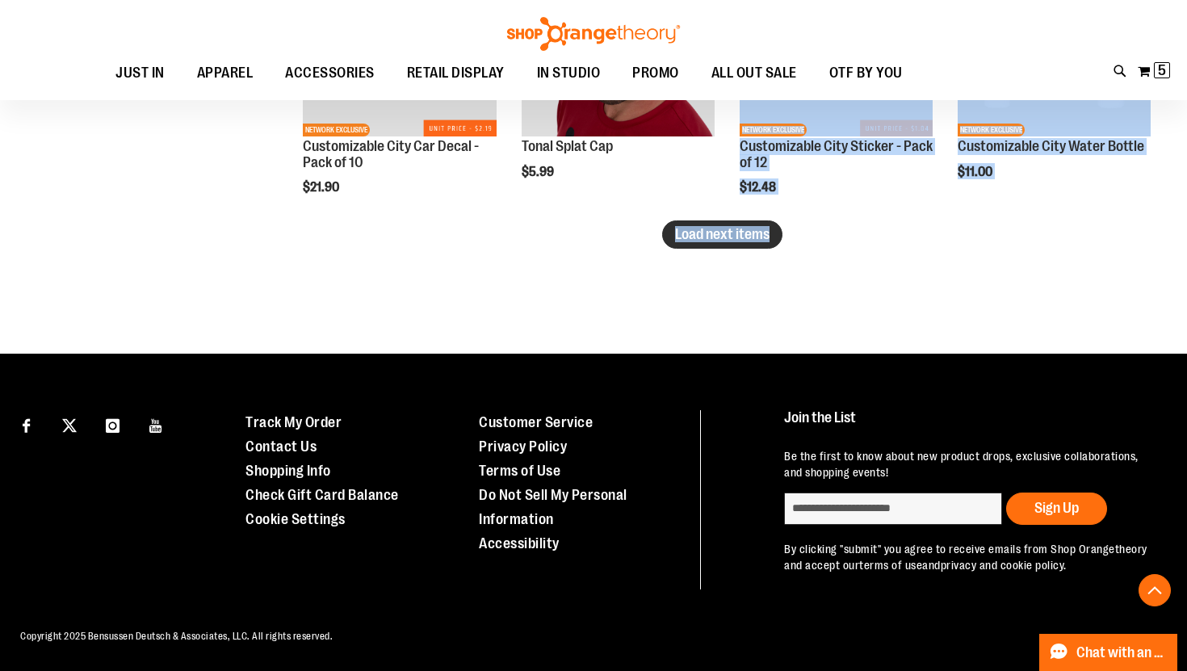
drag, startPoint x: 694, startPoint y: 237, endPoint x: 759, endPoint y: 238, distance: 64.6
click at [759, 238] on span "Load next items" at bounding box center [722, 234] width 94 height 16
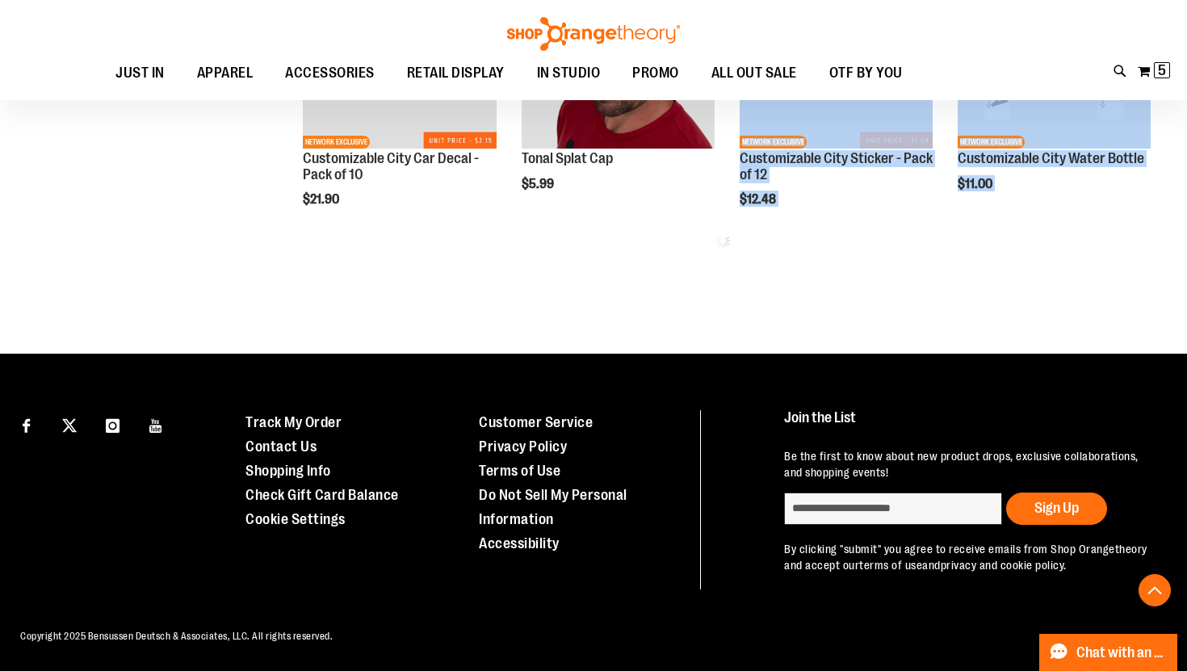
scroll to position [3504, 0]
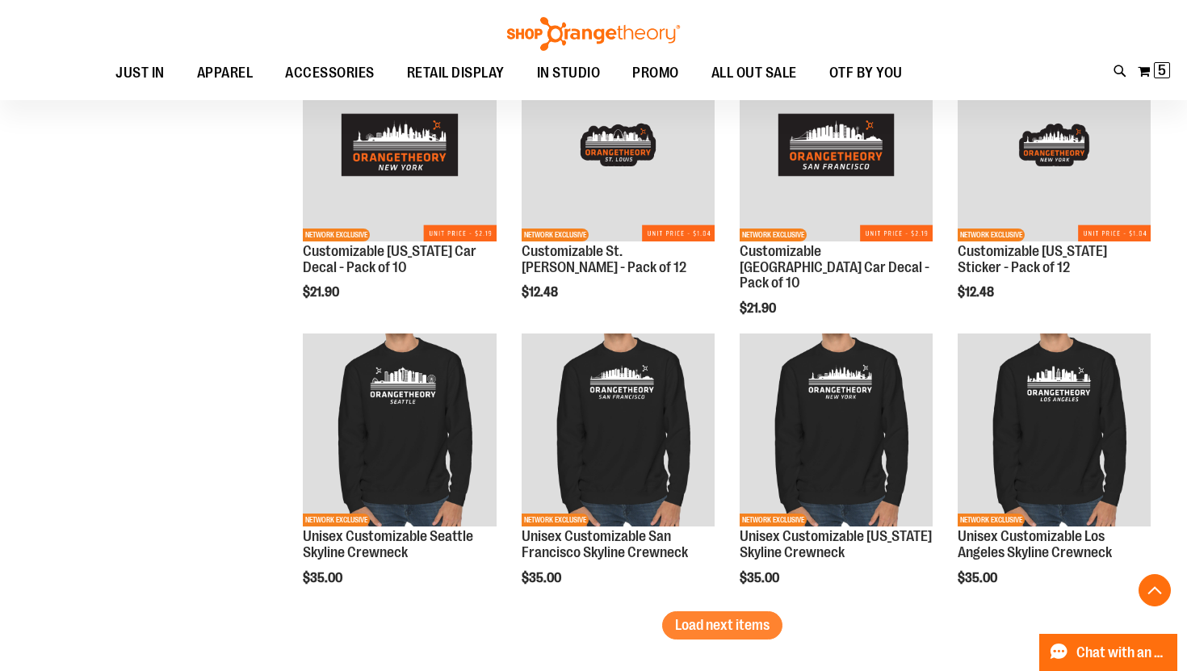
scroll to position [4225, 0]
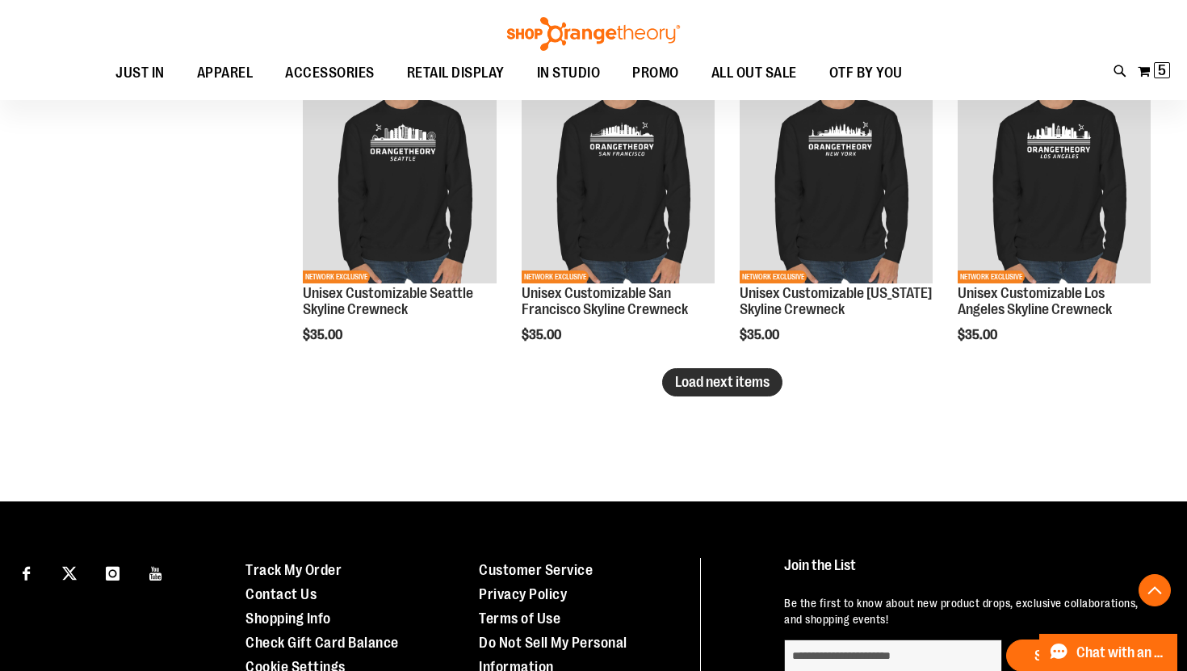
click at [728, 390] on span "Load next items" at bounding box center [722, 382] width 94 height 16
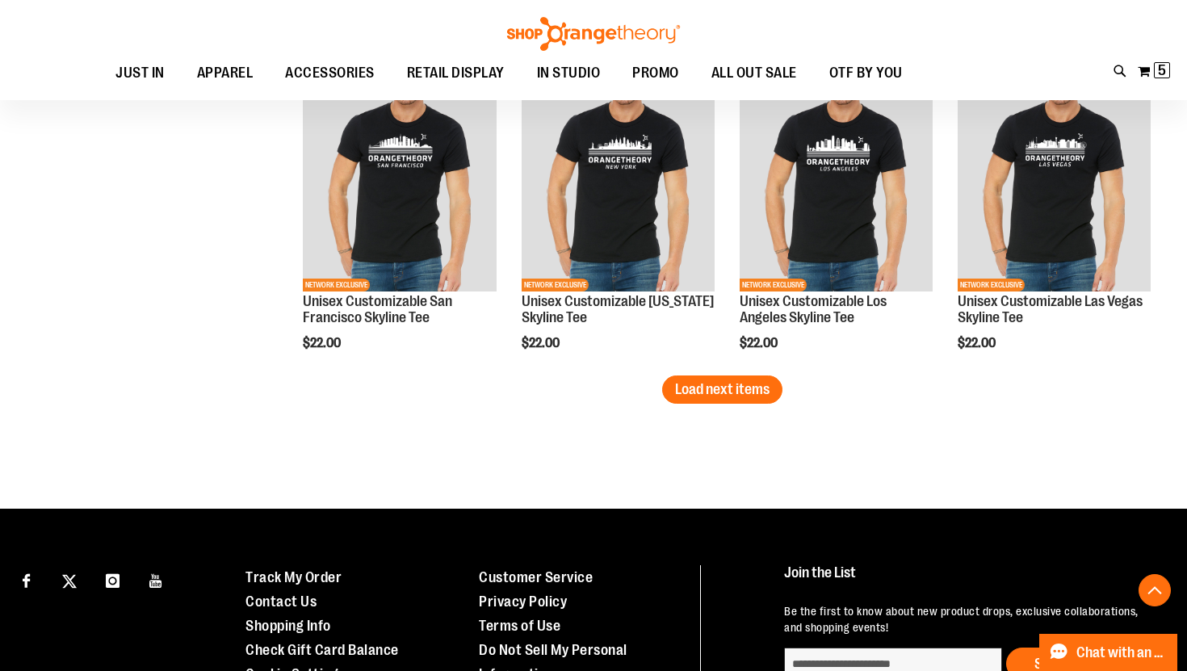
scroll to position [5229, 0]
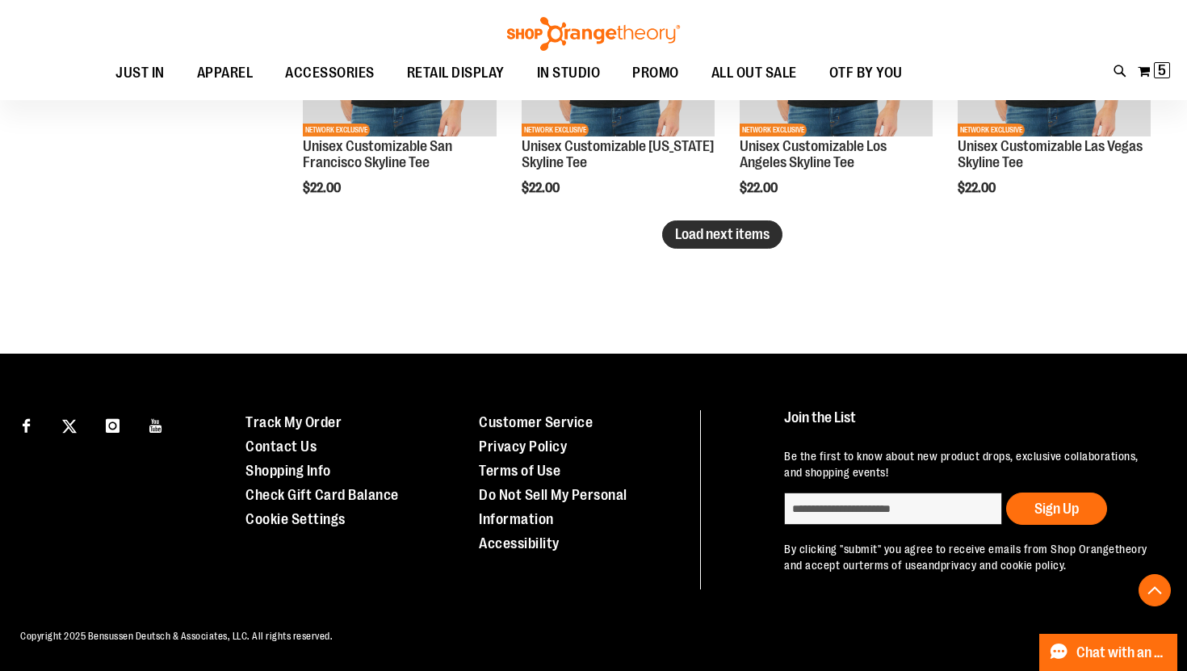
click at [724, 244] on button "Load next items" at bounding box center [722, 234] width 120 height 28
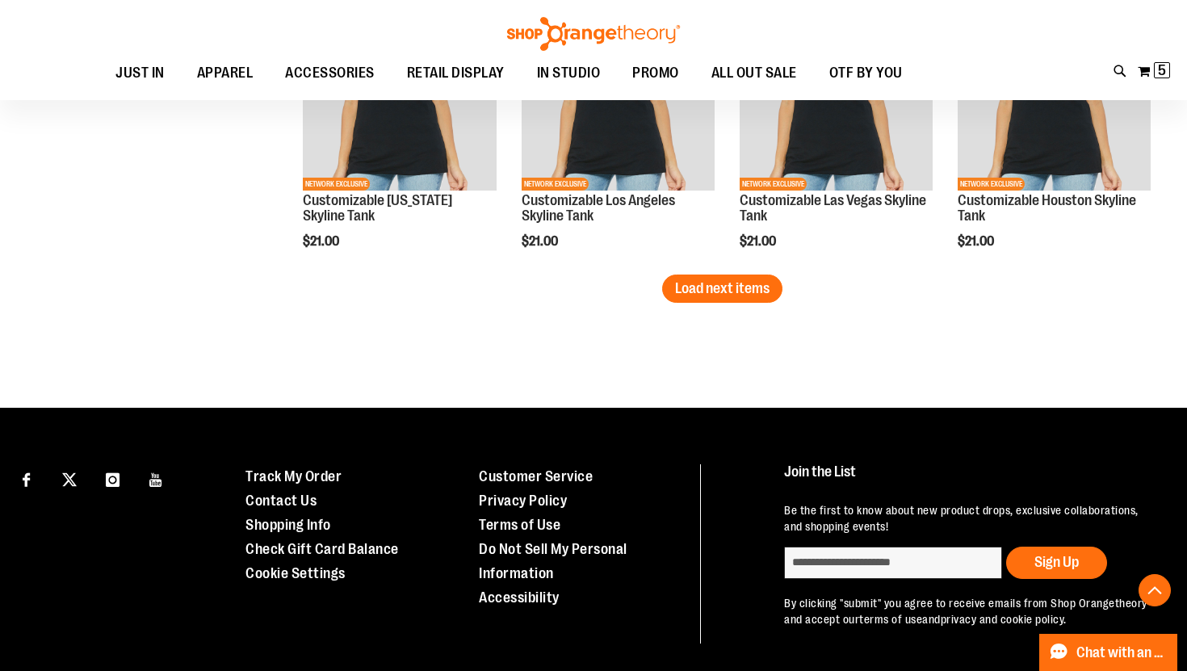
scroll to position [6085, 0]
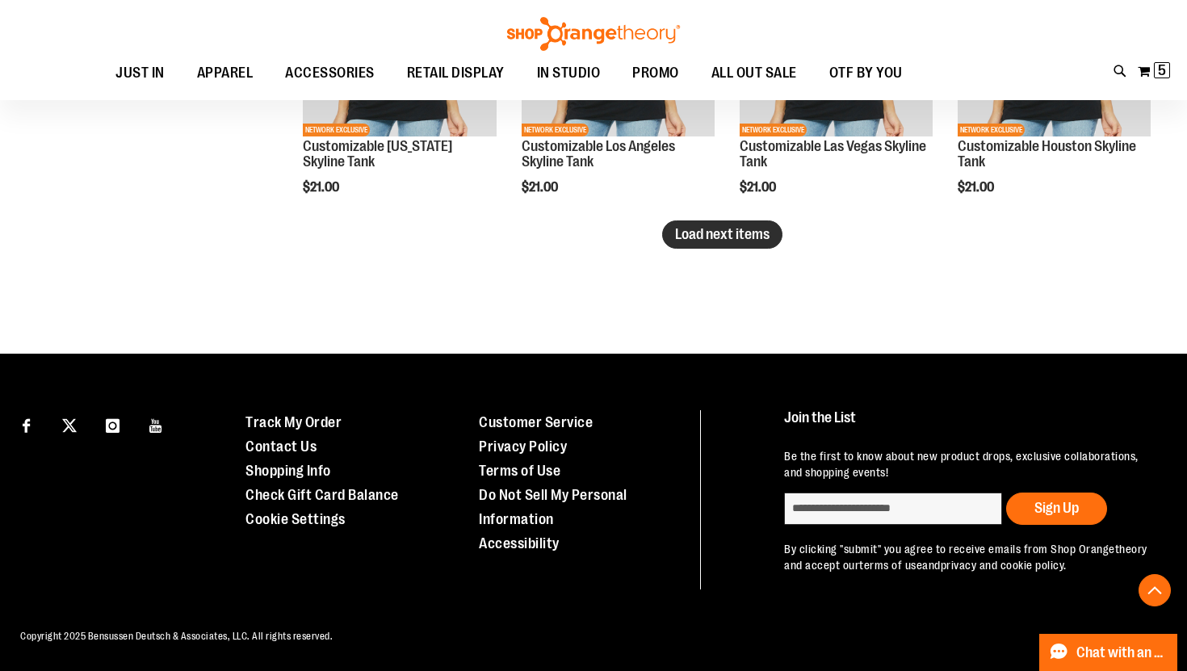
click at [747, 244] on button "Load next items" at bounding box center [722, 234] width 120 height 28
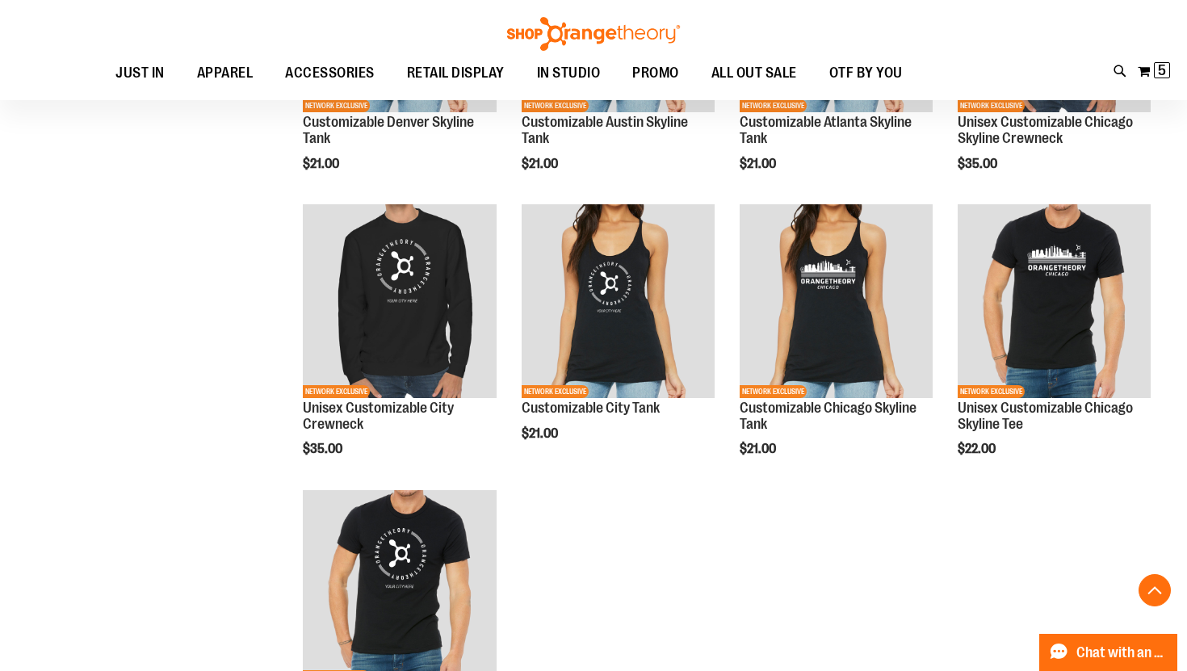
scroll to position [6391, 0]
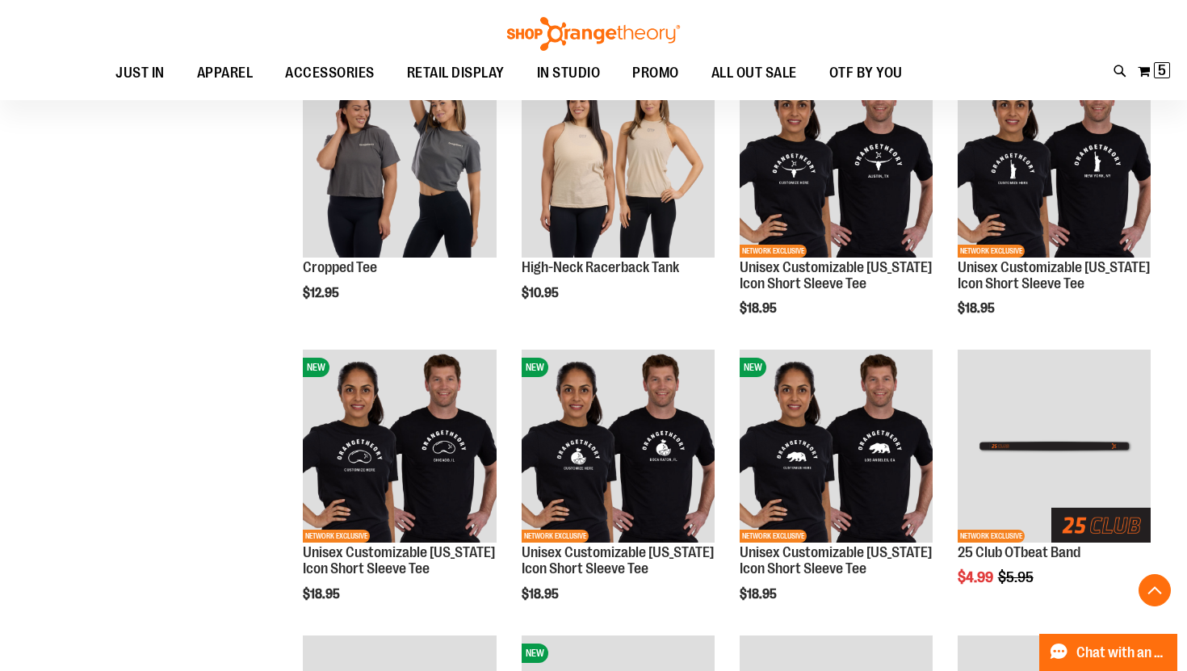
scroll to position [179, 0]
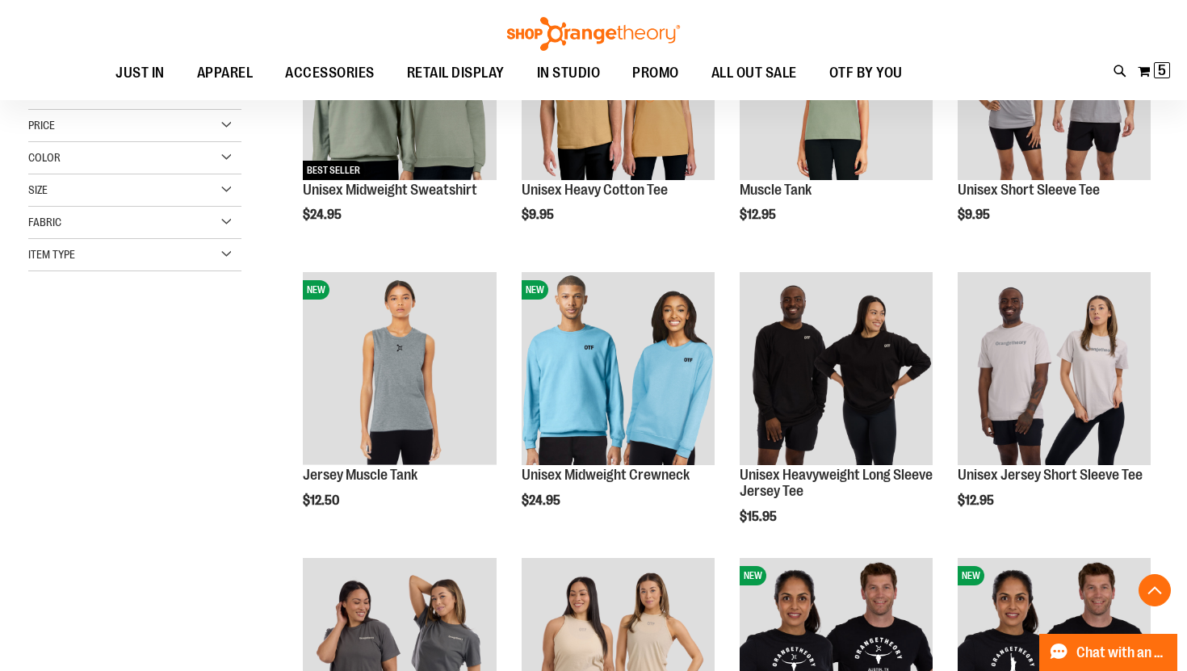
scroll to position [335, 0]
